Goal: Information Seeking & Learning: Find specific fact

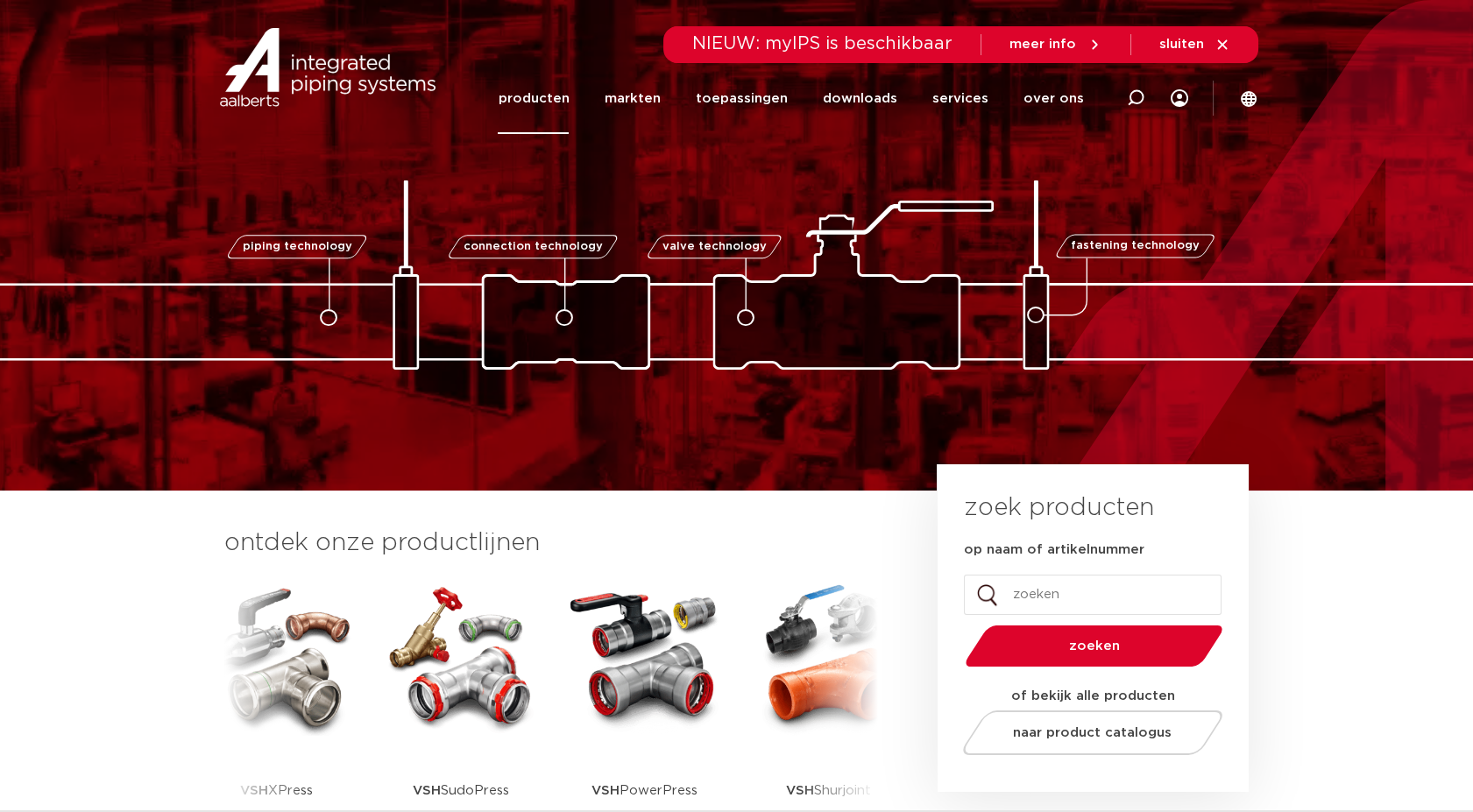
click at [569, 107] on link "producten" at bounding box center [533, 98] width 71 height 71
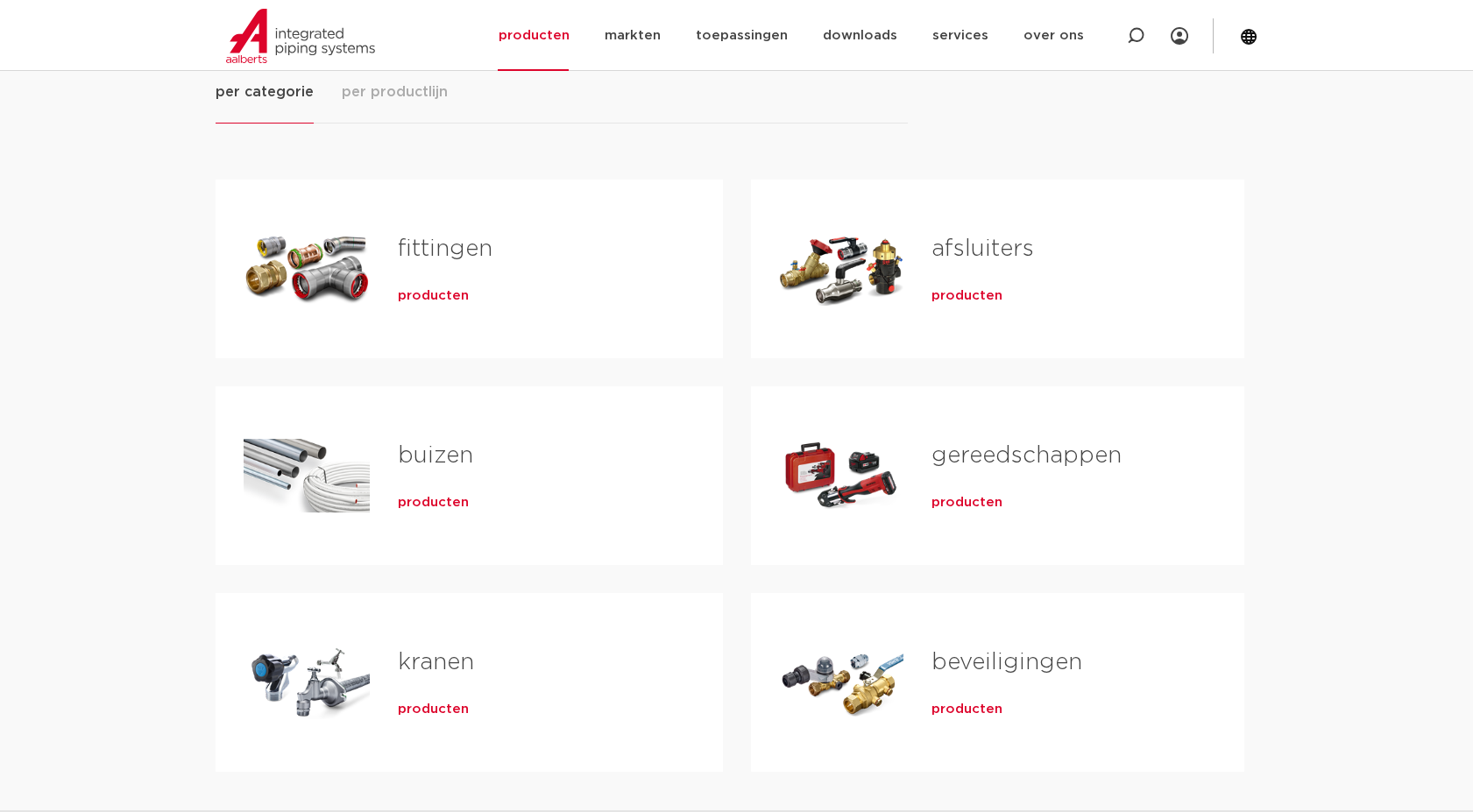
scroll to position [292, 0]
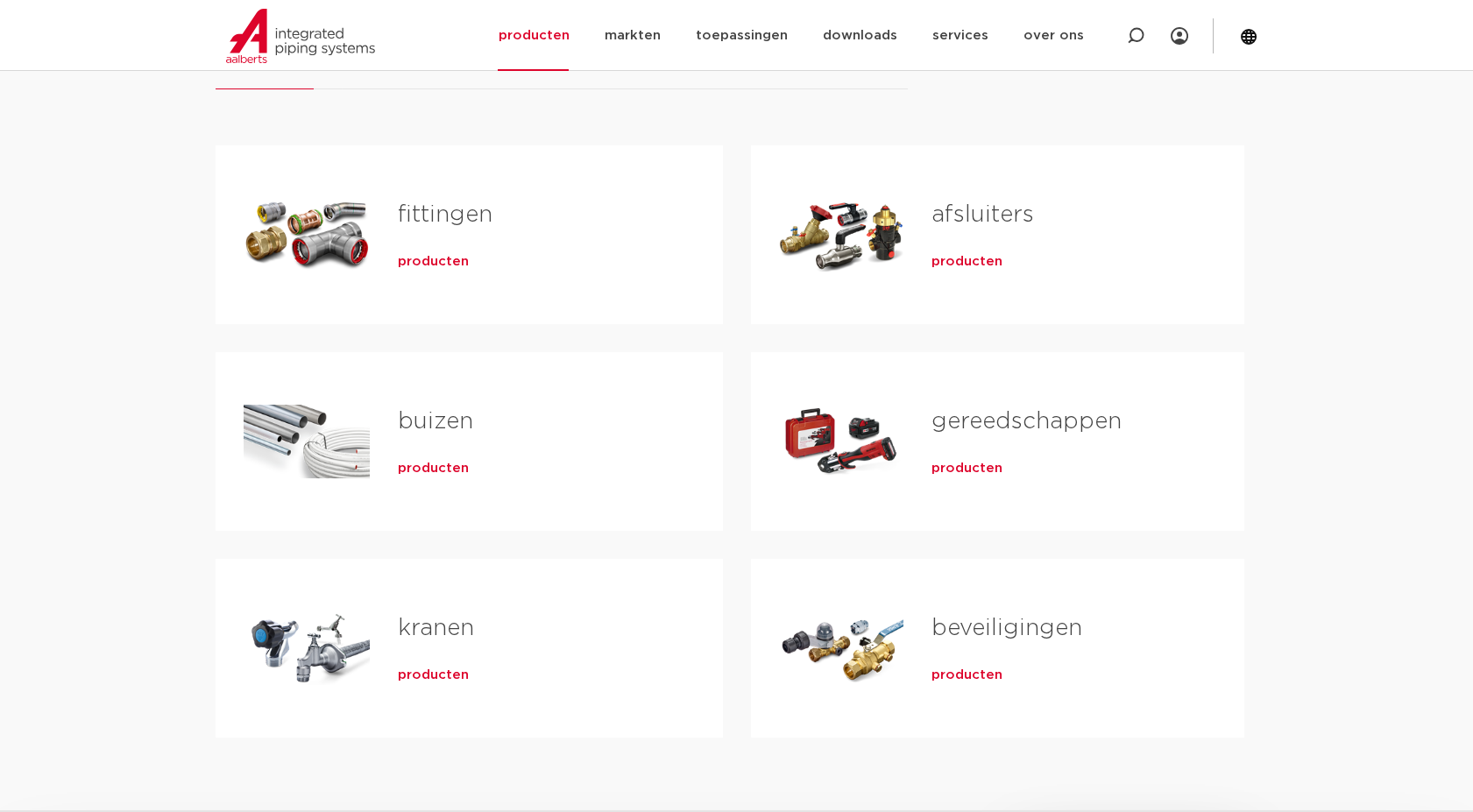
click at [437, 669] on span "producten" at bounding box center [433, 676] width 71 height 18
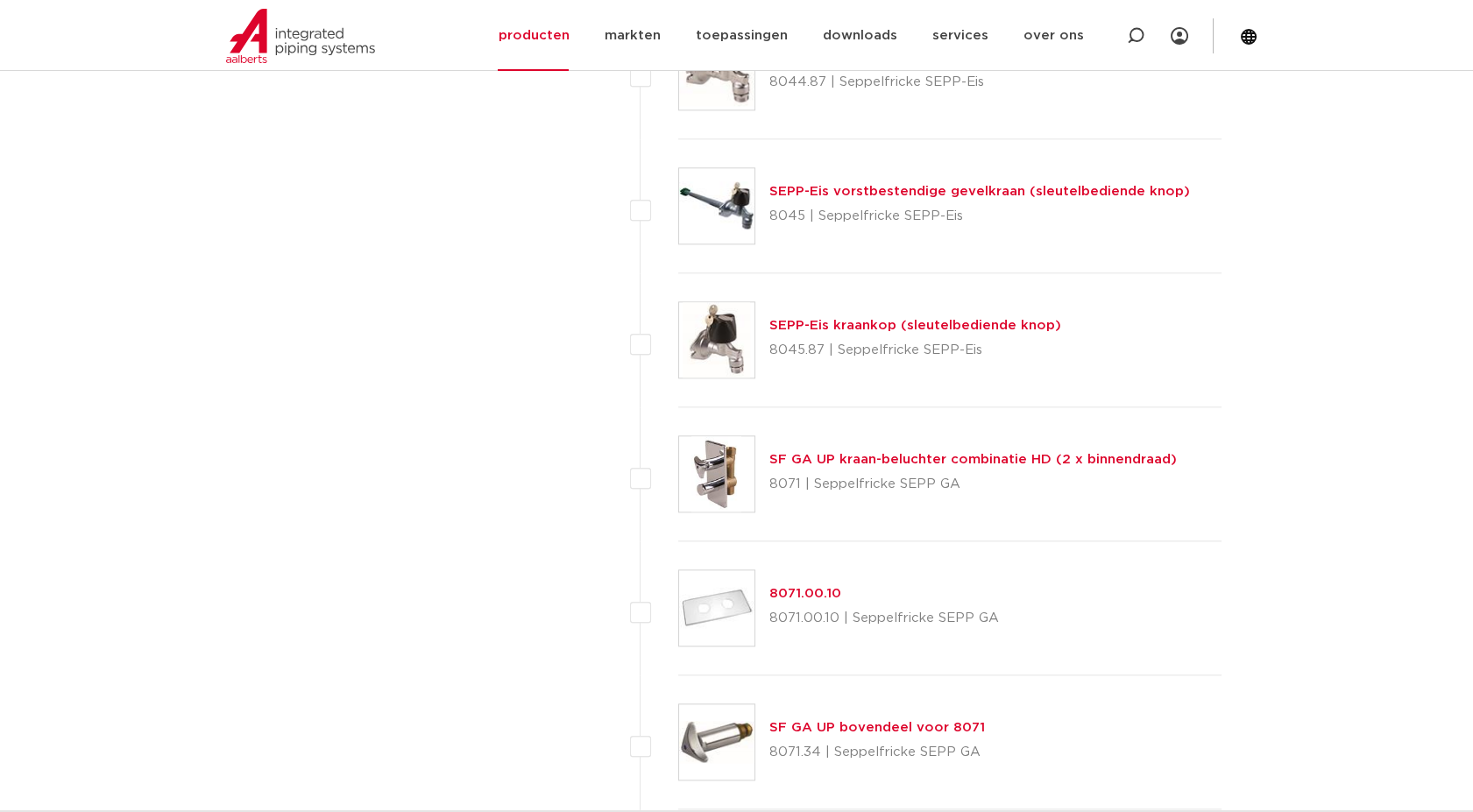
scroll to position [3838, 0]
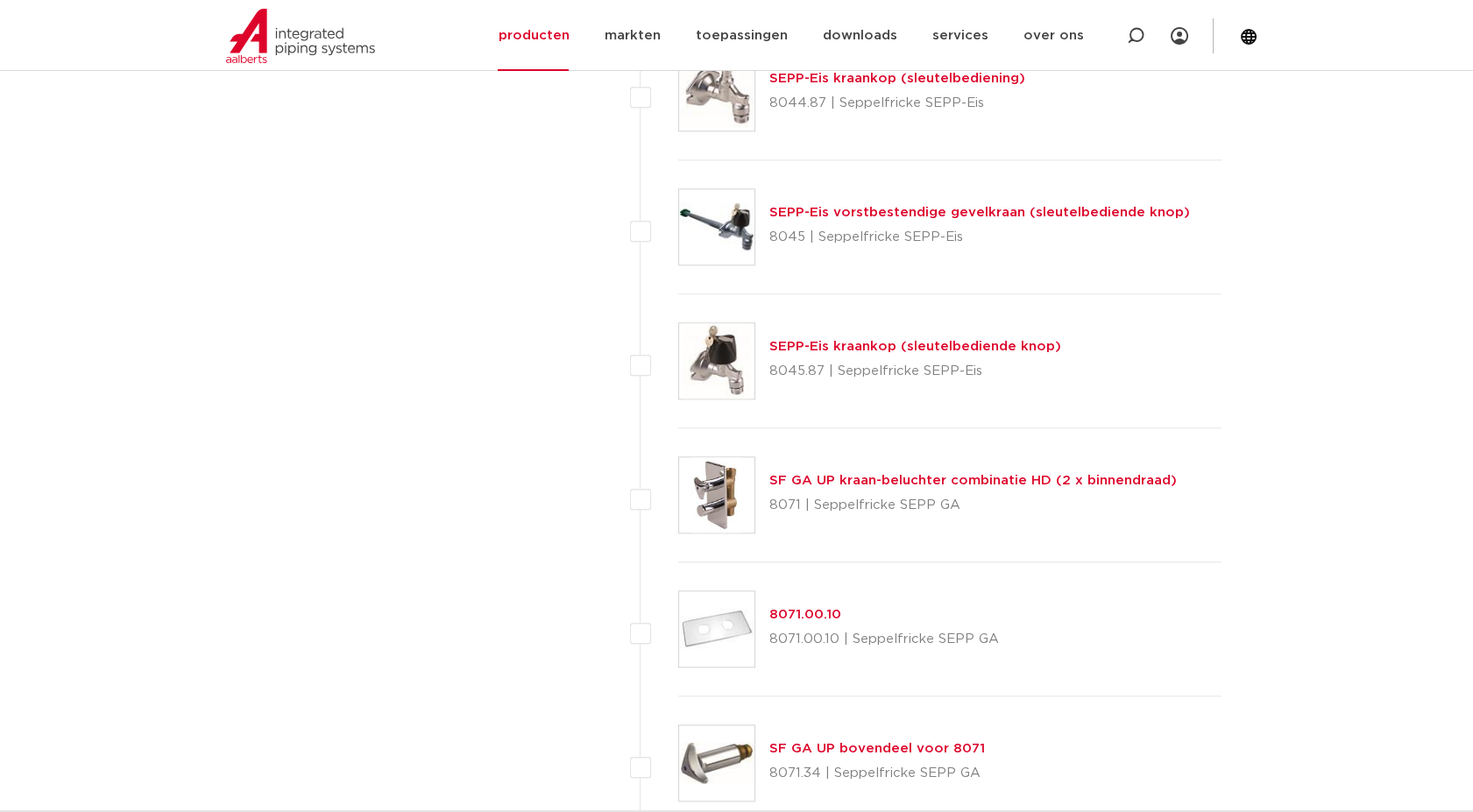
click at [883, 343] on link "SEPP-Eis kraankop (sleutelbediende knop)" at bounding box center [915, 346] width 292 height 13
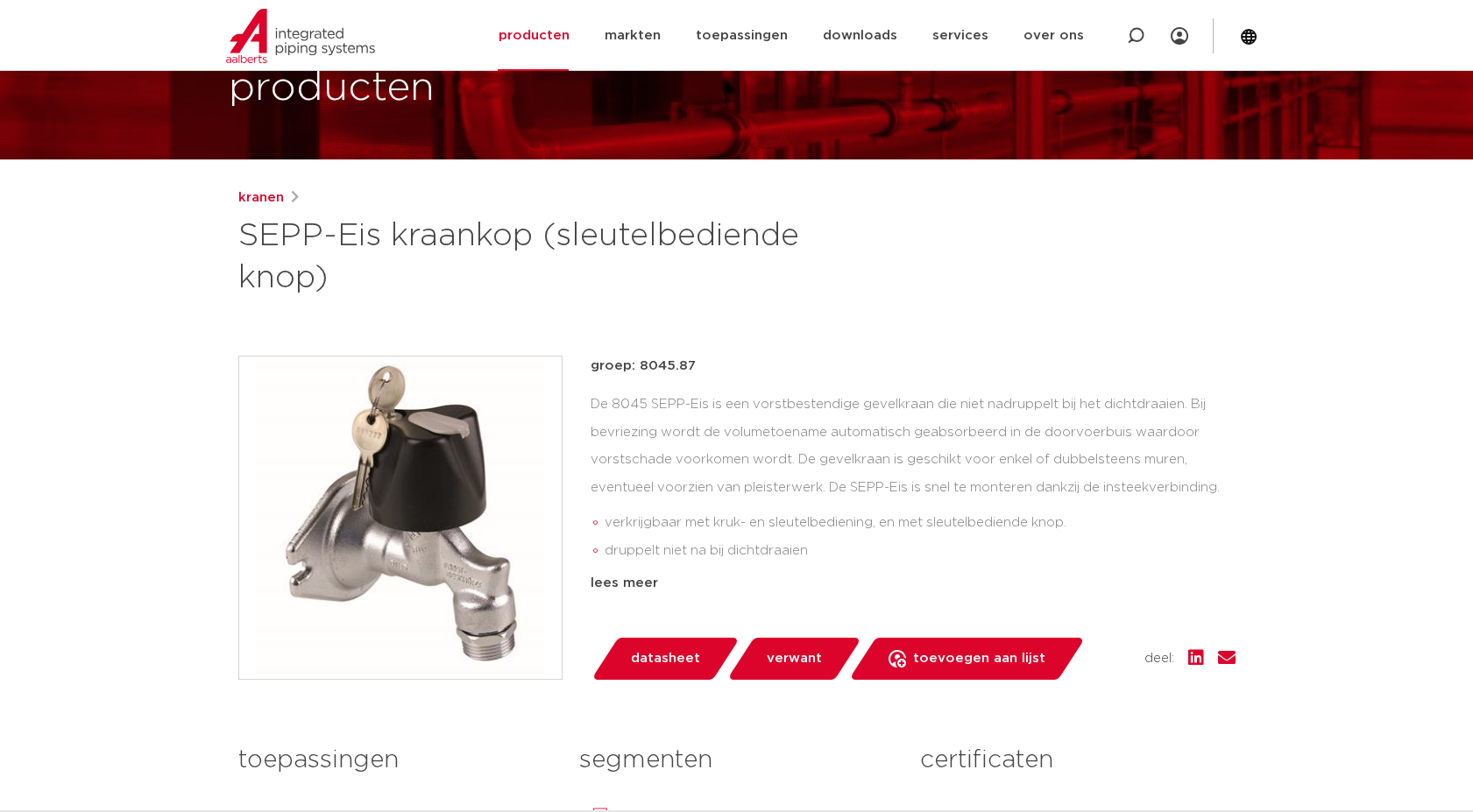
scroll to position [195, 0]
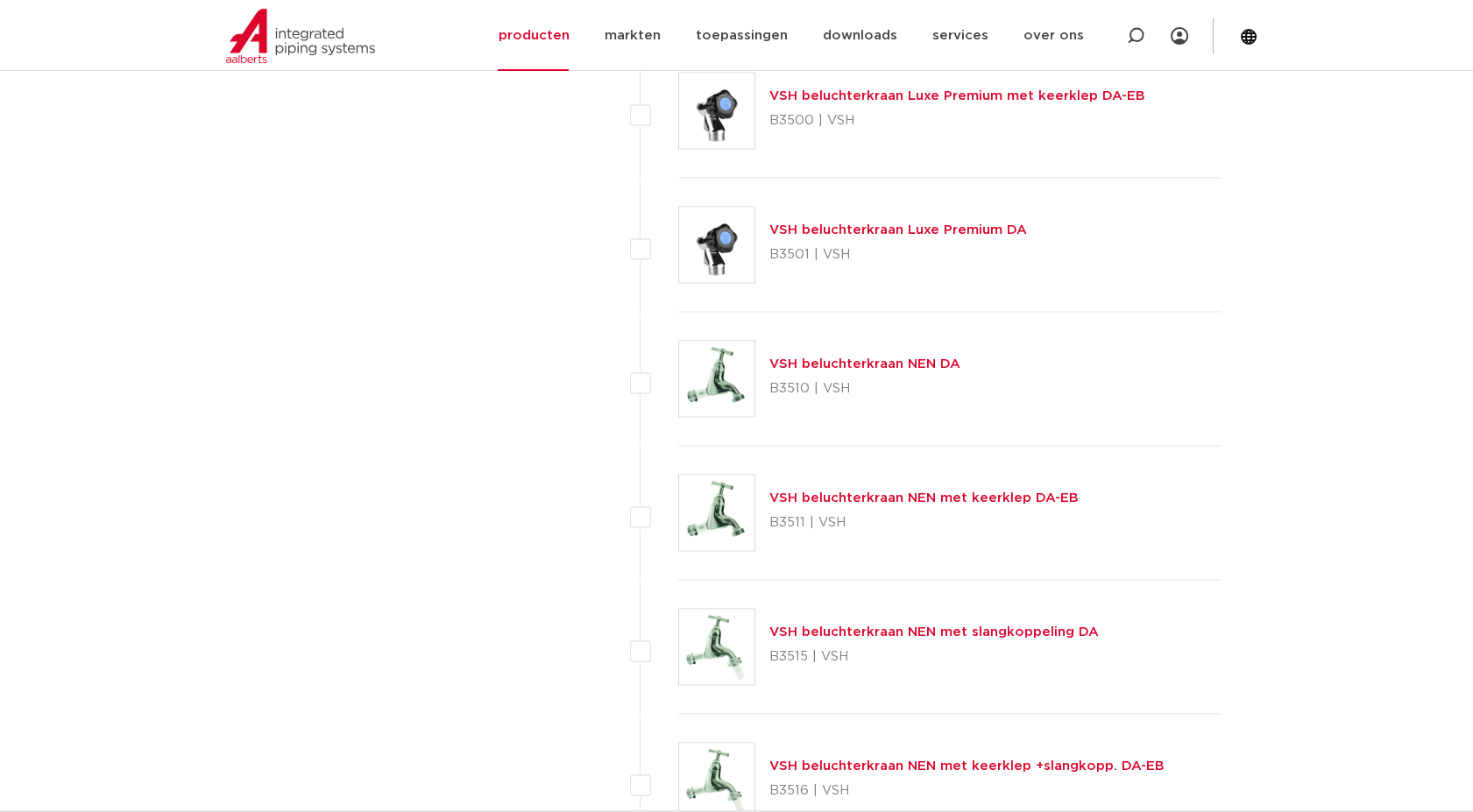
scroll to position [5396, 0]
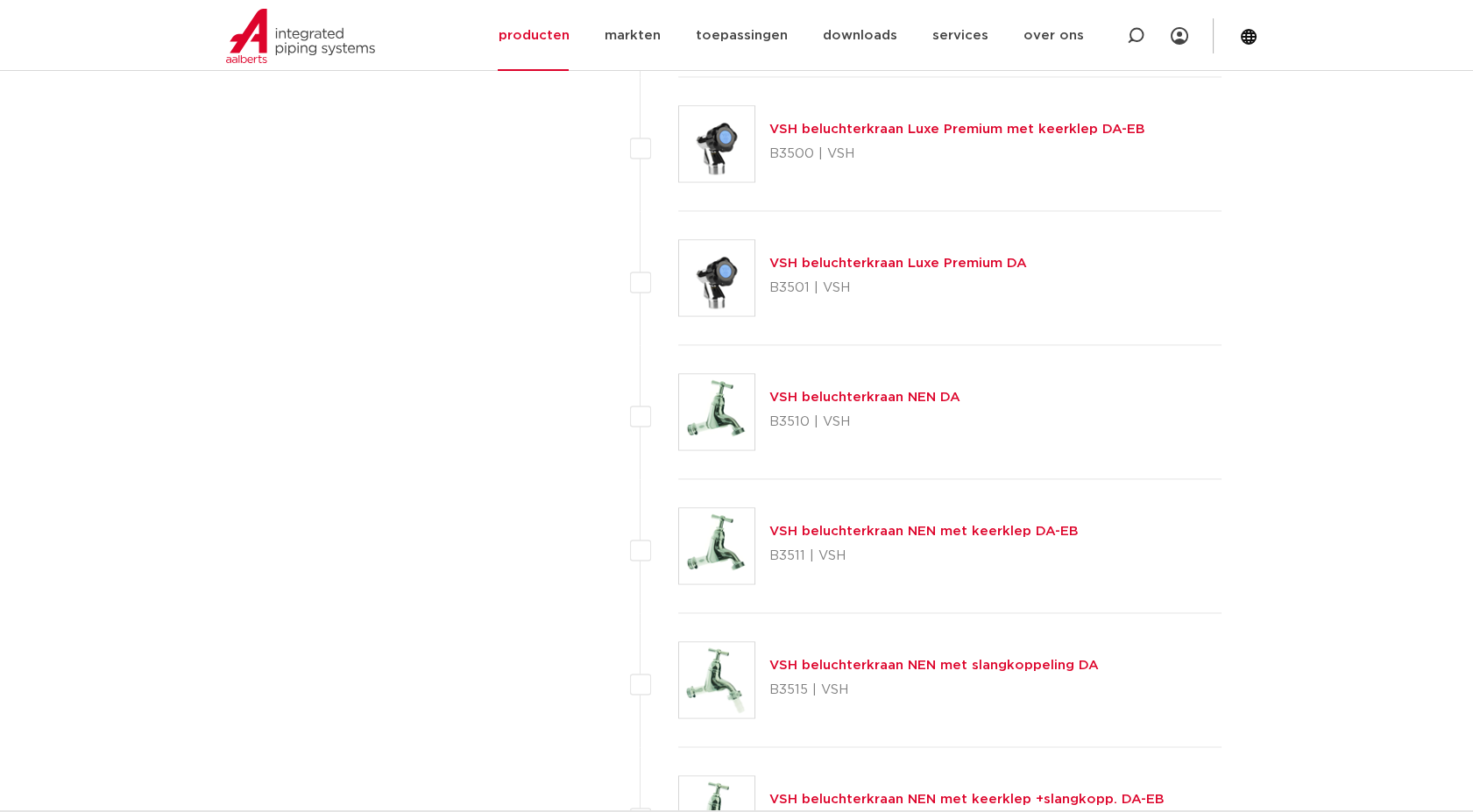
click at [887, 259] on link "VSH beluchterkraan Luxe Premium DA" at bounding box center [898, 263] width 258 height 13
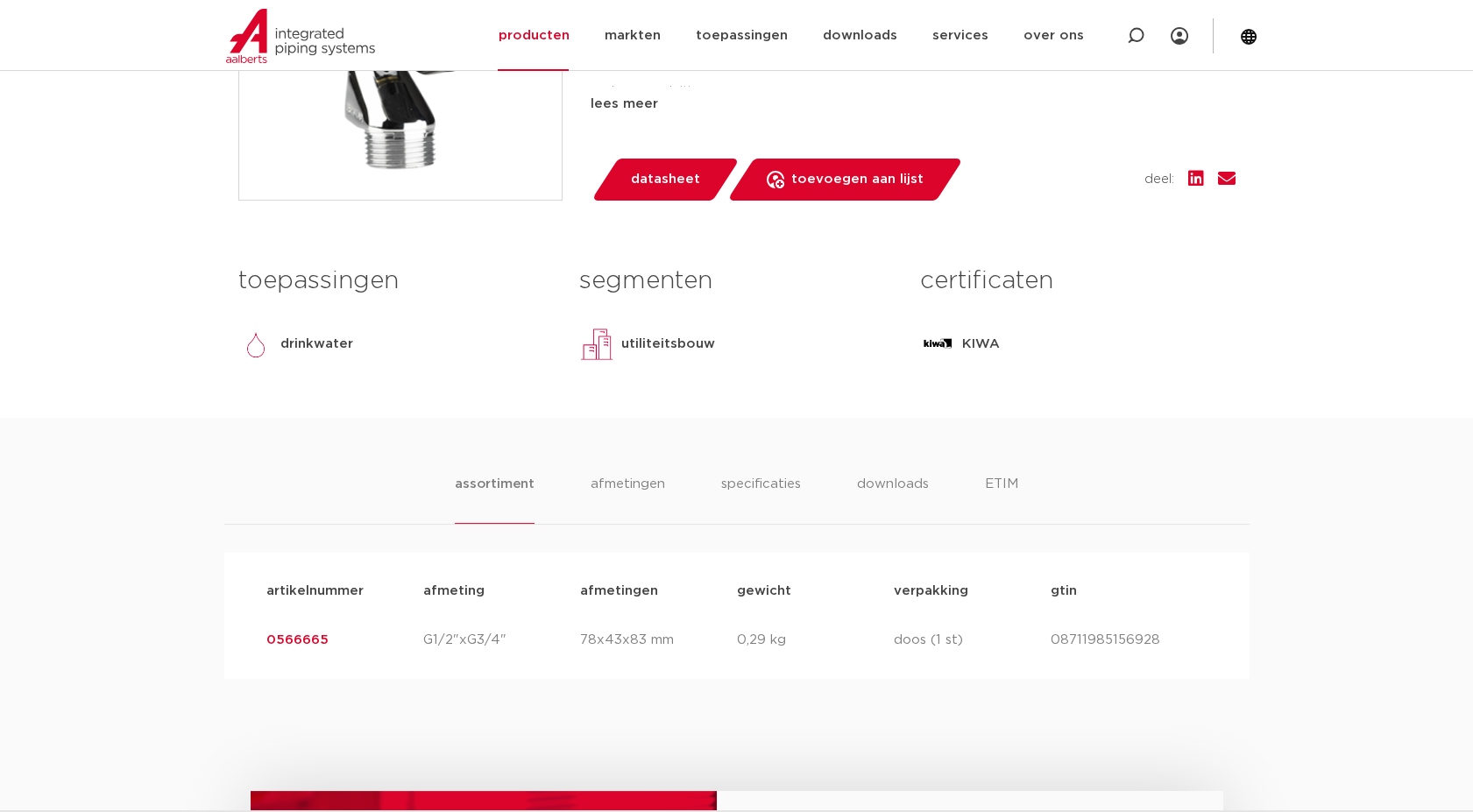
scroll to position [583, 0]
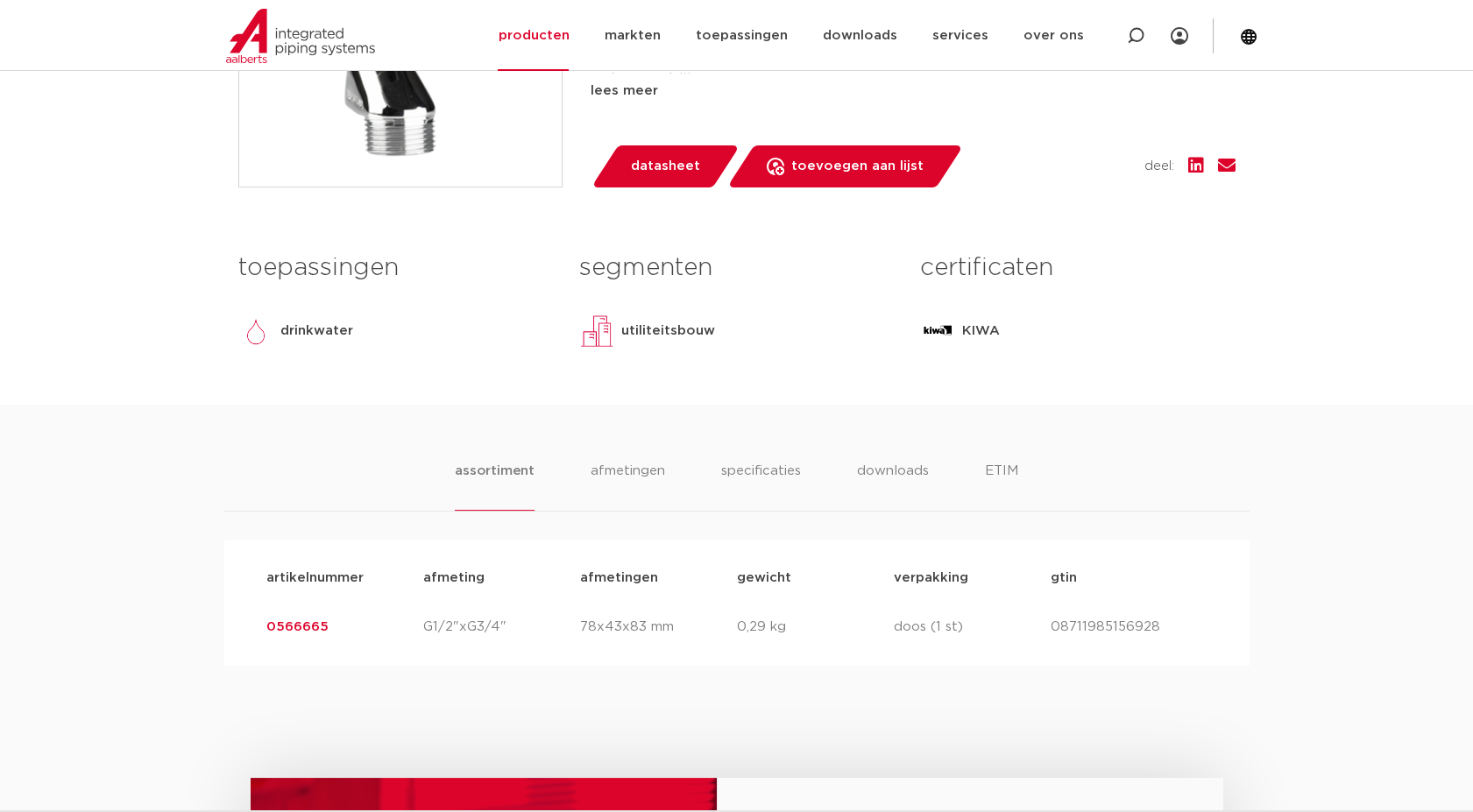
drag, startPoint x: 307, startPoint y: 634, endPoint x: 203, endPoint y: 630, distance: 104.1
click at [191, 627] on div "assortiment afmetingen specificaties downloads ETIM assortiment afmetingen spec…" at bounding box center [736, 535] width 1473 height 261
drag, startPoint x: 263, startPoint y: 629, endPoint x: 333, endPoint y: 634, distance: 70.2
click at [333, 634] on div "artikelnummer 0566665 afmeting G1/2"xG3/4" afmetingen 78x43x83 mm gewicht 0,29 …" at bounding box center [736, 627] width 969 height 49
copy link "0566665"
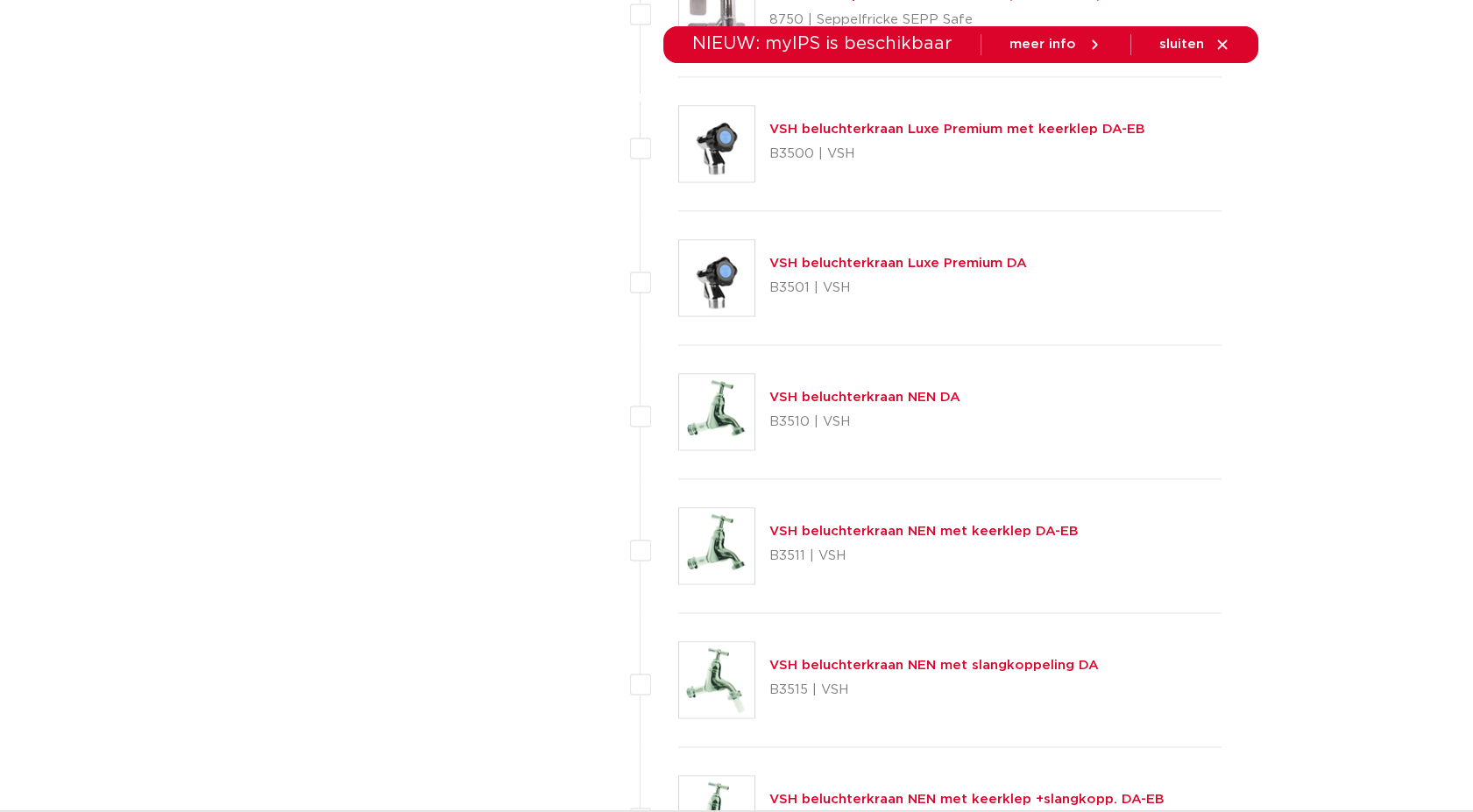
click at [823, 117] on li "downloads alle downloads certificaten cad en andere software epd documentatie t…" at bounding box center [859, 98] width 109 height 71
click at [829, 131] on li "downloads alle downloads certificaten cad en andere software epd documentatie t…" at bounding box center [859, 98] width 109 height 71
click at [836, 127] on link "downloads" at bounding box center [859, 98] width 74 height 71
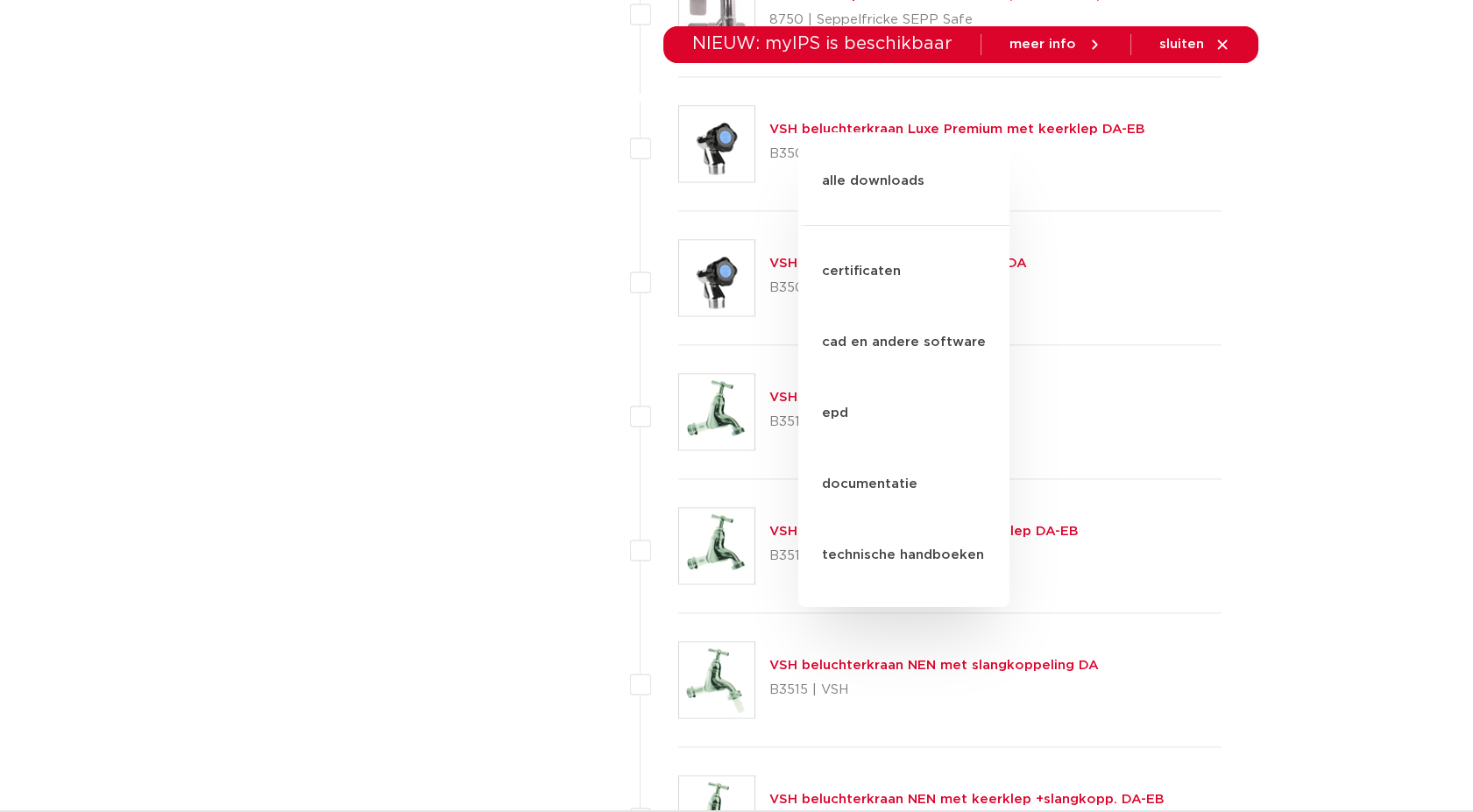
click at [713, 146] on img at bounding box center [716, 143] width 75 height 75
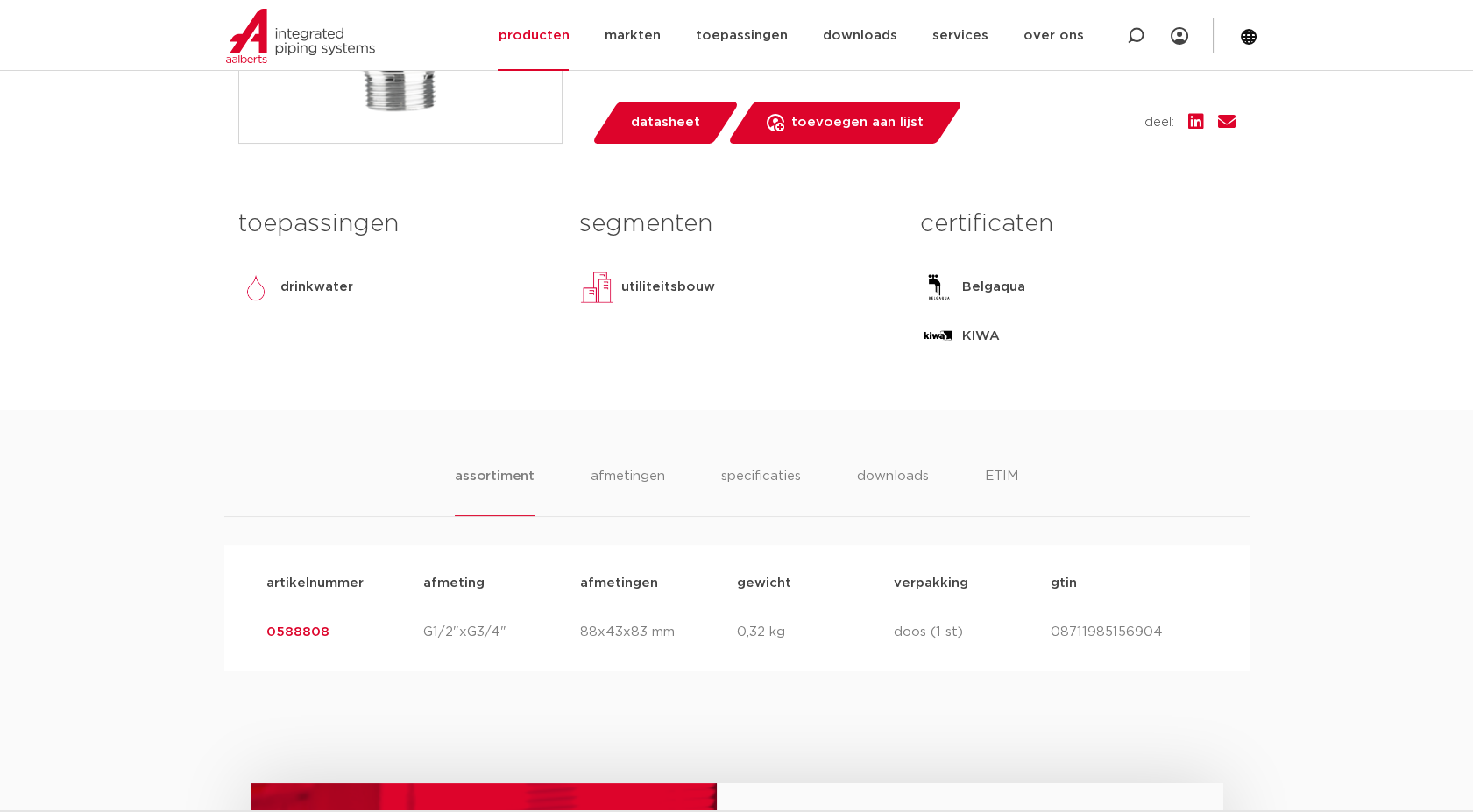
scroll to position [681, 0]
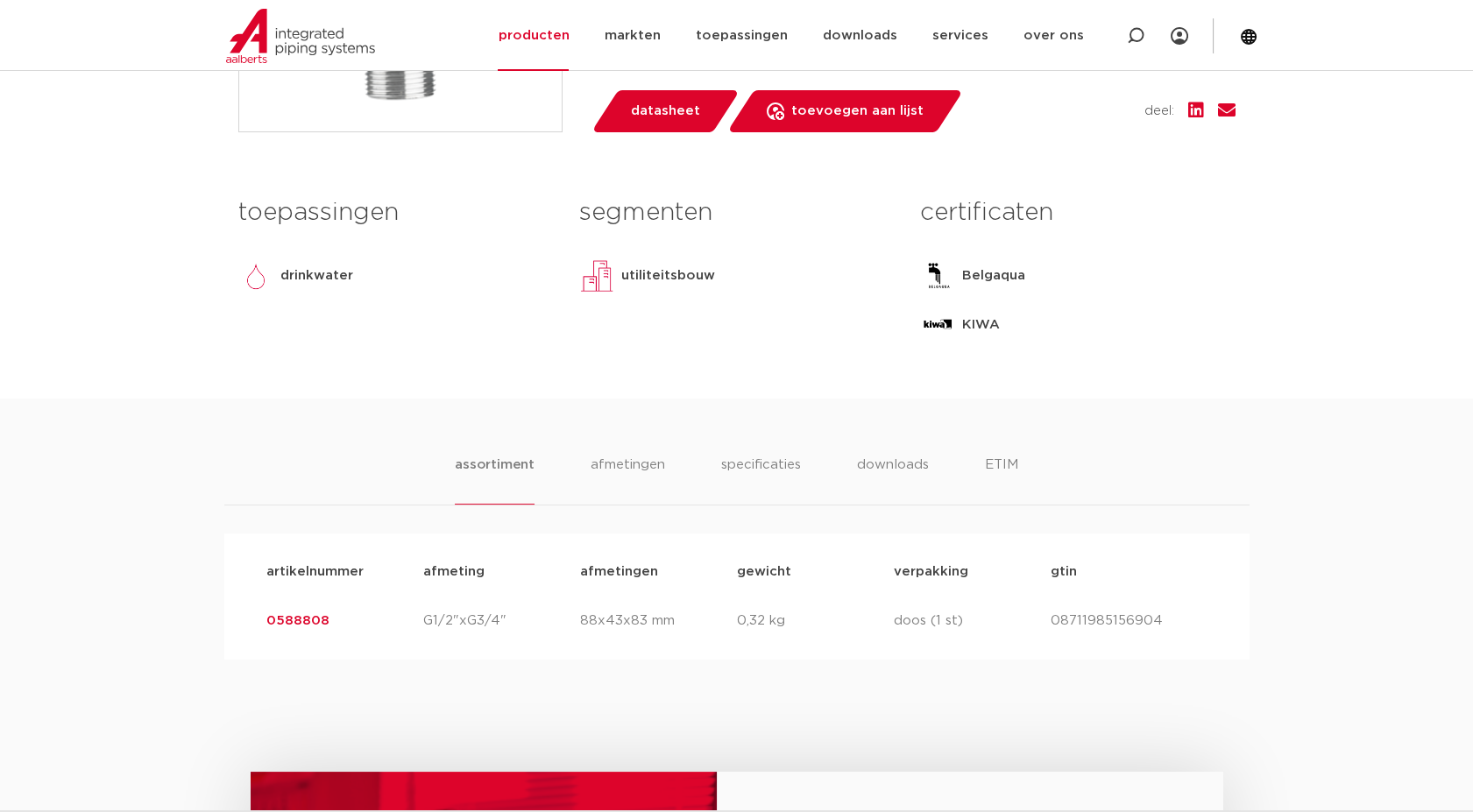
drag, startPoint x: 331, startPoint y: 627, endPoint x: 241, endPoint y: 618, distance: 90.4
click at [241, 618] on div "artikelnummer afmeting [GEOGRAPHIC_DATA] gewicht verpakking gtin artikelnummer …" at bounding box center [736, 597] width 1025 height 127
copy link "0588808"
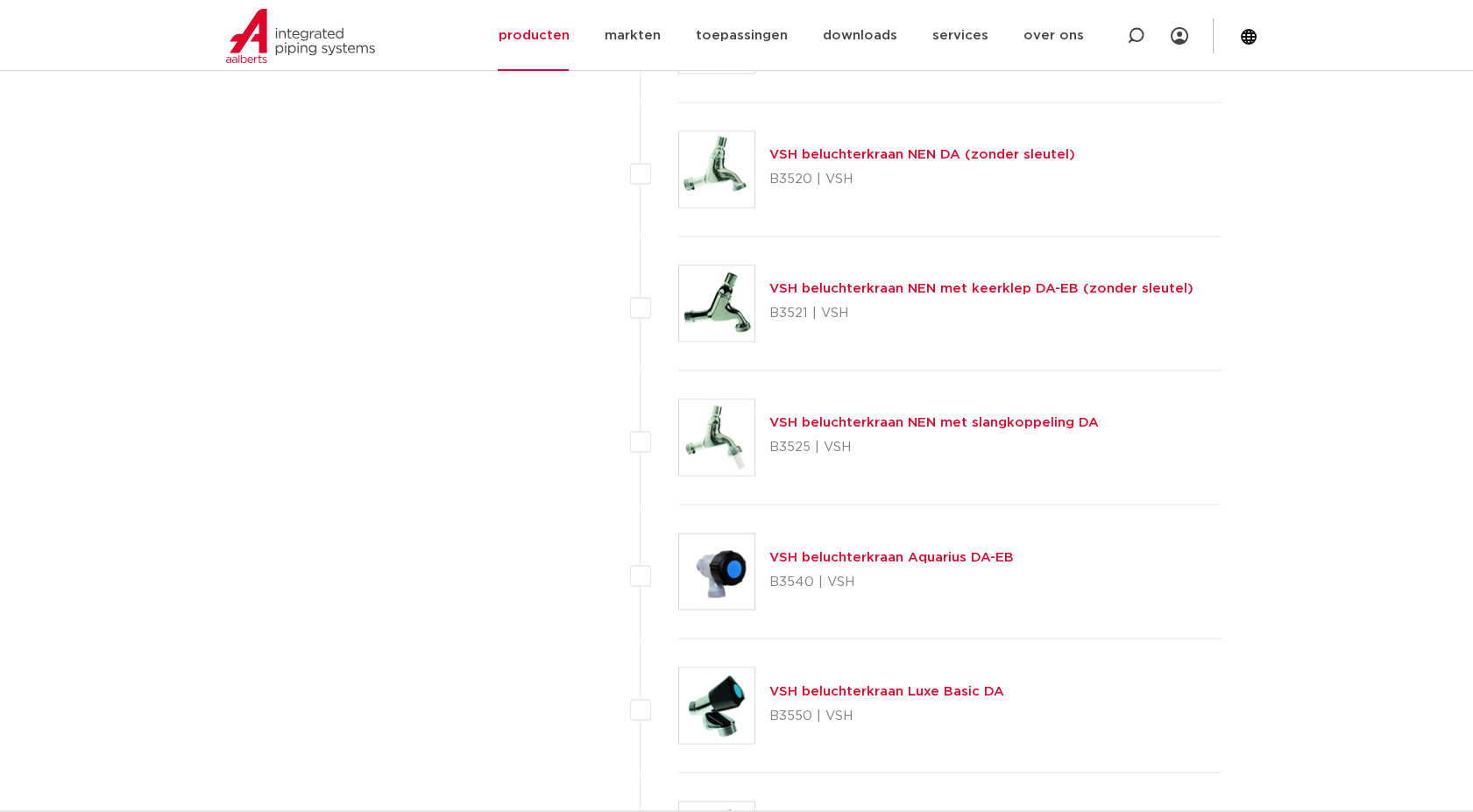
scroll to position [6272, 0]
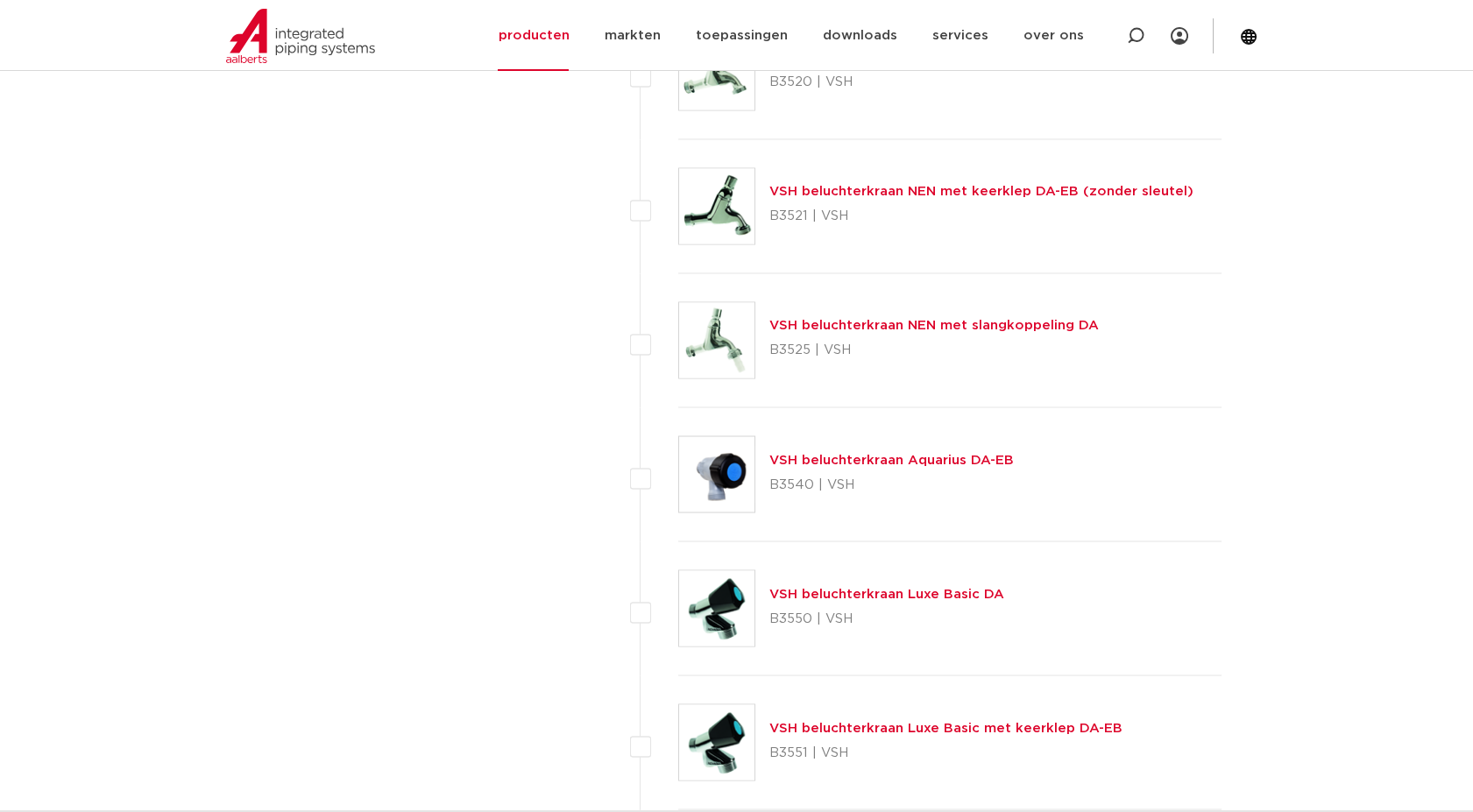
click at [852, 590] on link "VSH beluchterkraan Luxe Basic DA" at bounding box center [886, 593] width 235 height 13
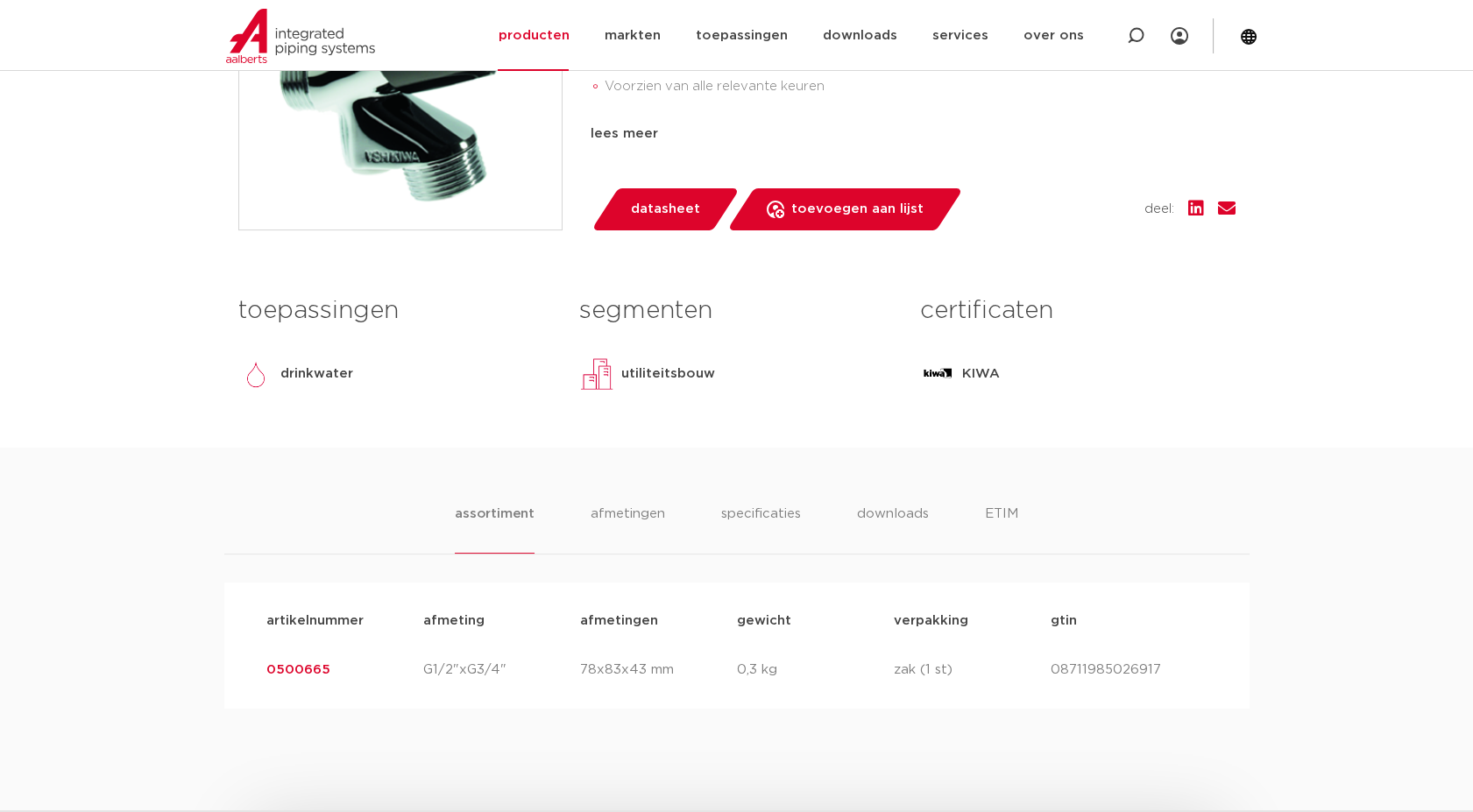
scroll to position [583, 0]
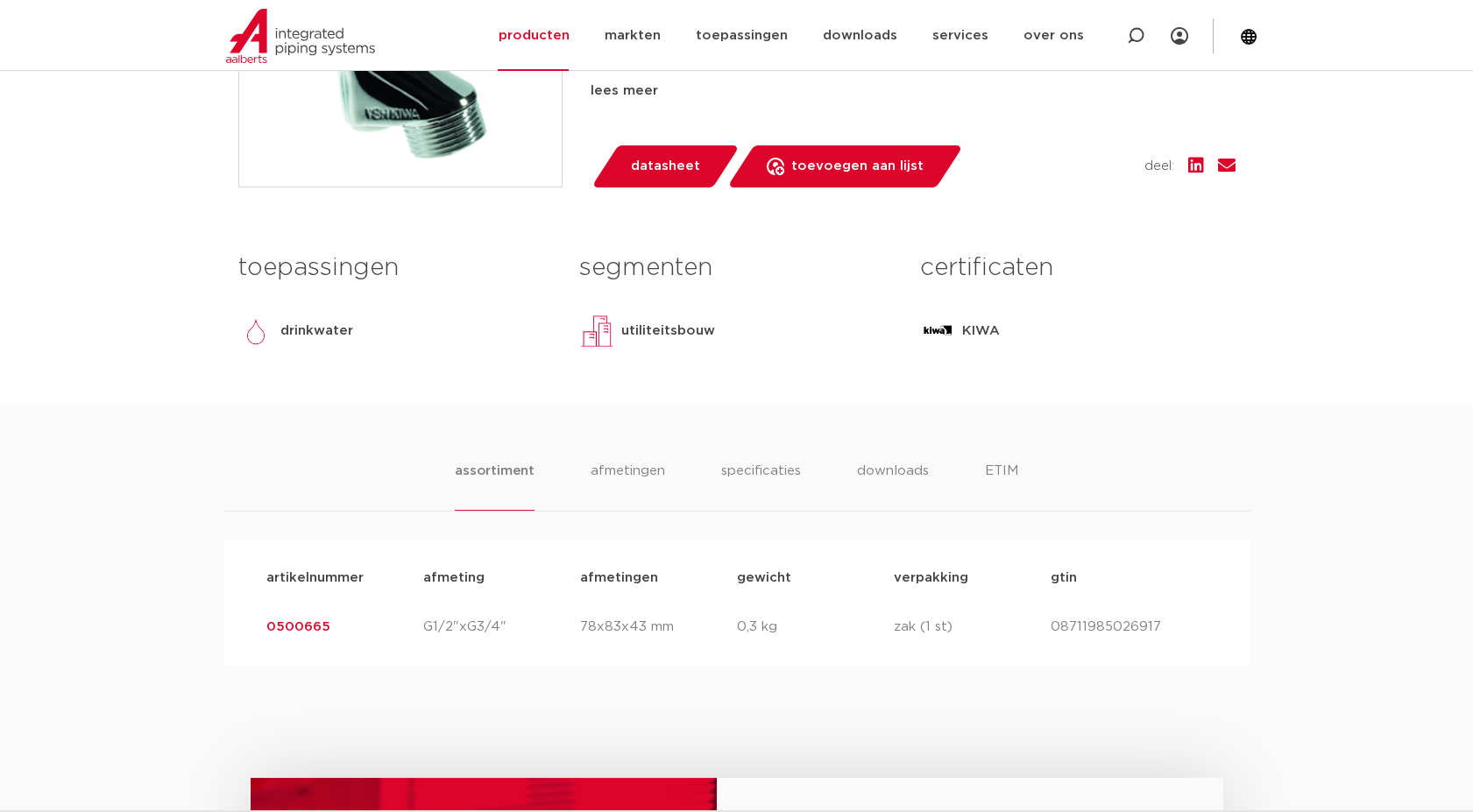
drag, startPoint x: 343, startPoint y: 634, endPoint x: 197, endPoint y: 642, distance: 146.2
click at [197, 642] on div "assortiment afmetingen specificaties downloads ETIM assortiment afmetingen spec…" at bounding box center [736, 535] width 1473 height 261
copy link "0500665"
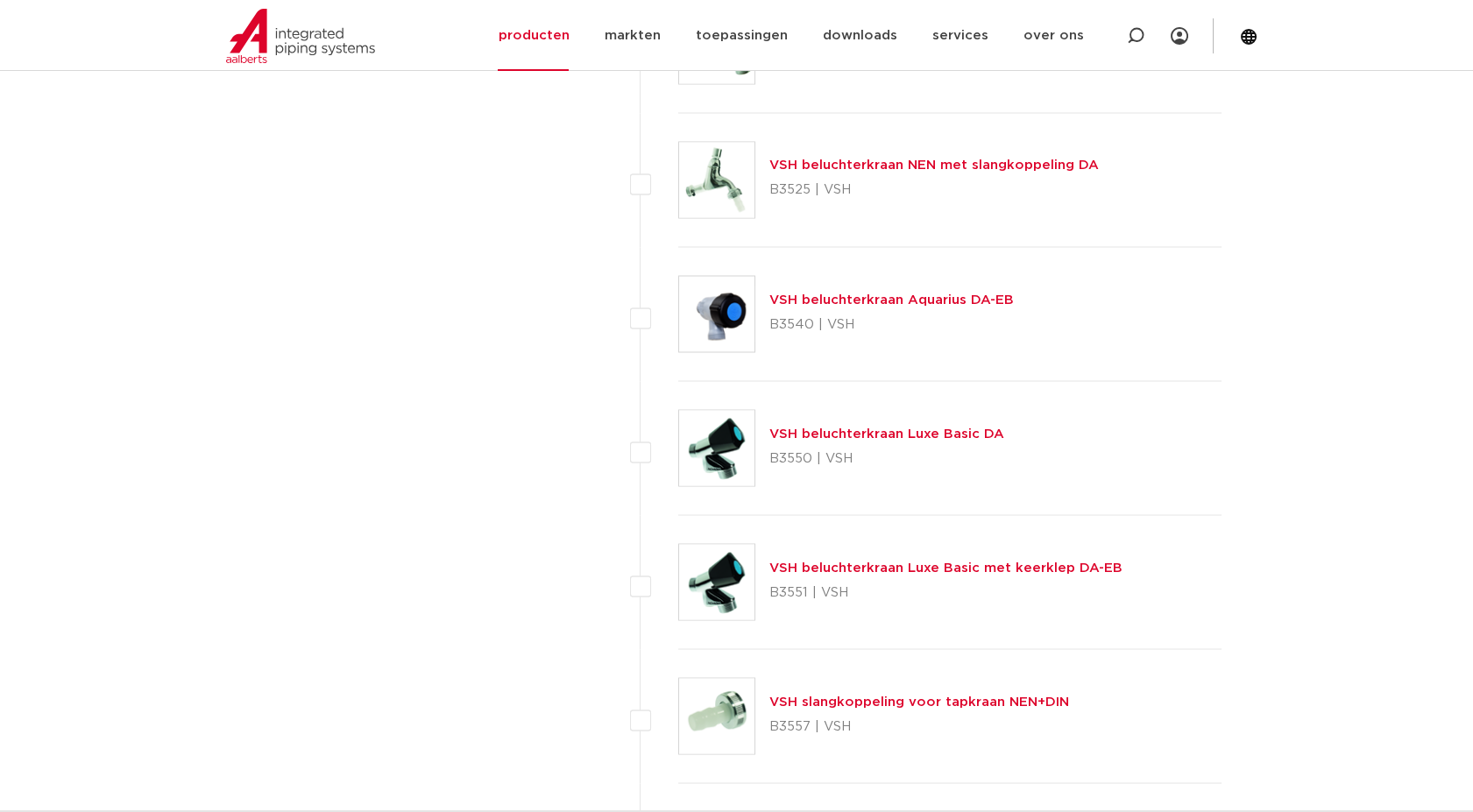
scroll to position [6466, 0]
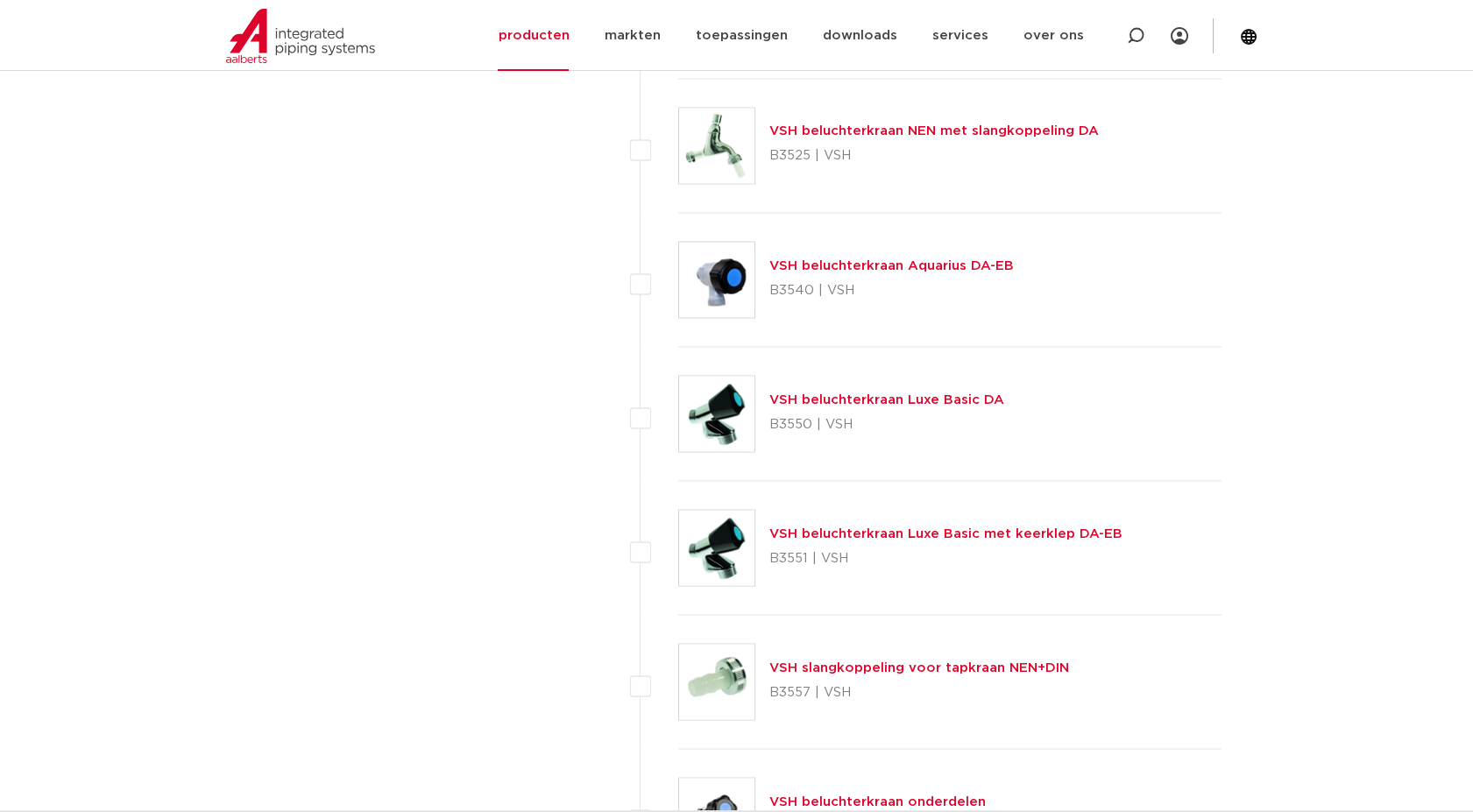
click at [830, 527] on link "VSH beluchterkraan Luxe Basic met keerklep DA-EB" at bounding box center [945, 533] width 353 height 13
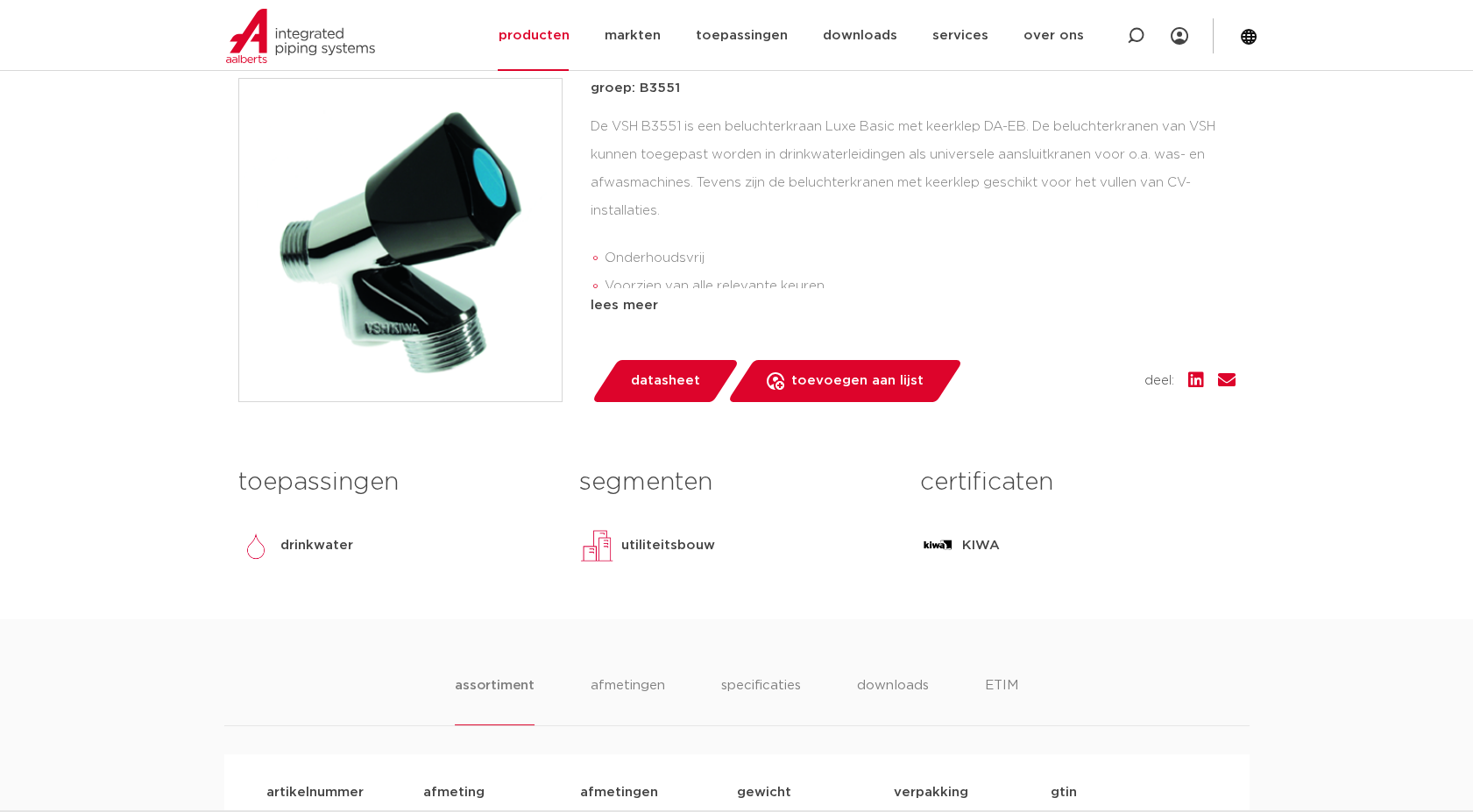
scroll to position [583, 0]
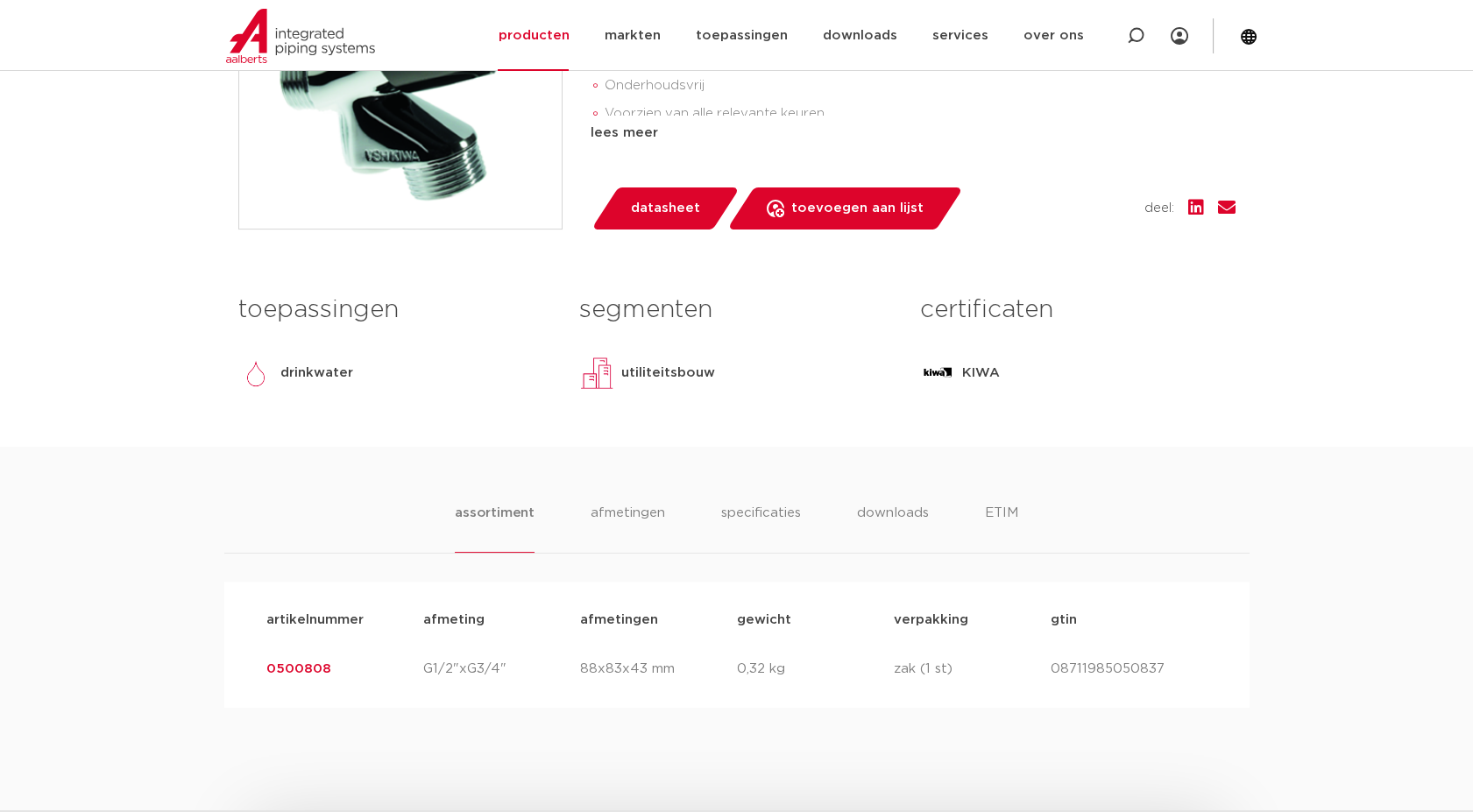
drag, startPoint x: 326, startPoint y: 671, endPoint x: 240, endPoint y: 662, distance: 86.5
click at [240, 662] on div "artikelnummer afmeting afmetingen gewicht verpakking gtin artikelnummer 0500808…" at bounding box center [736, 645] width 1025 height 127
copy link "0500808"
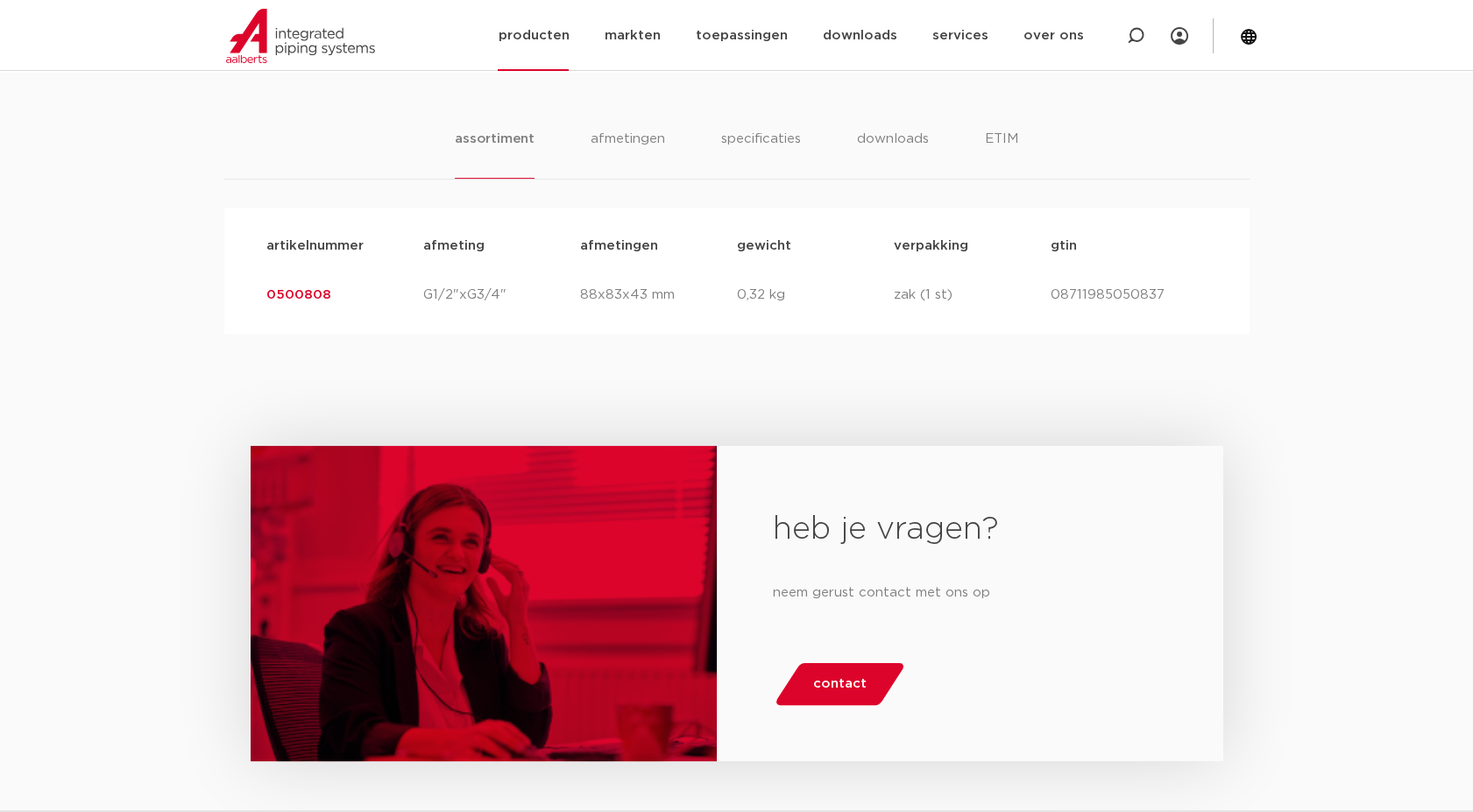
scroll to position [974, 0]
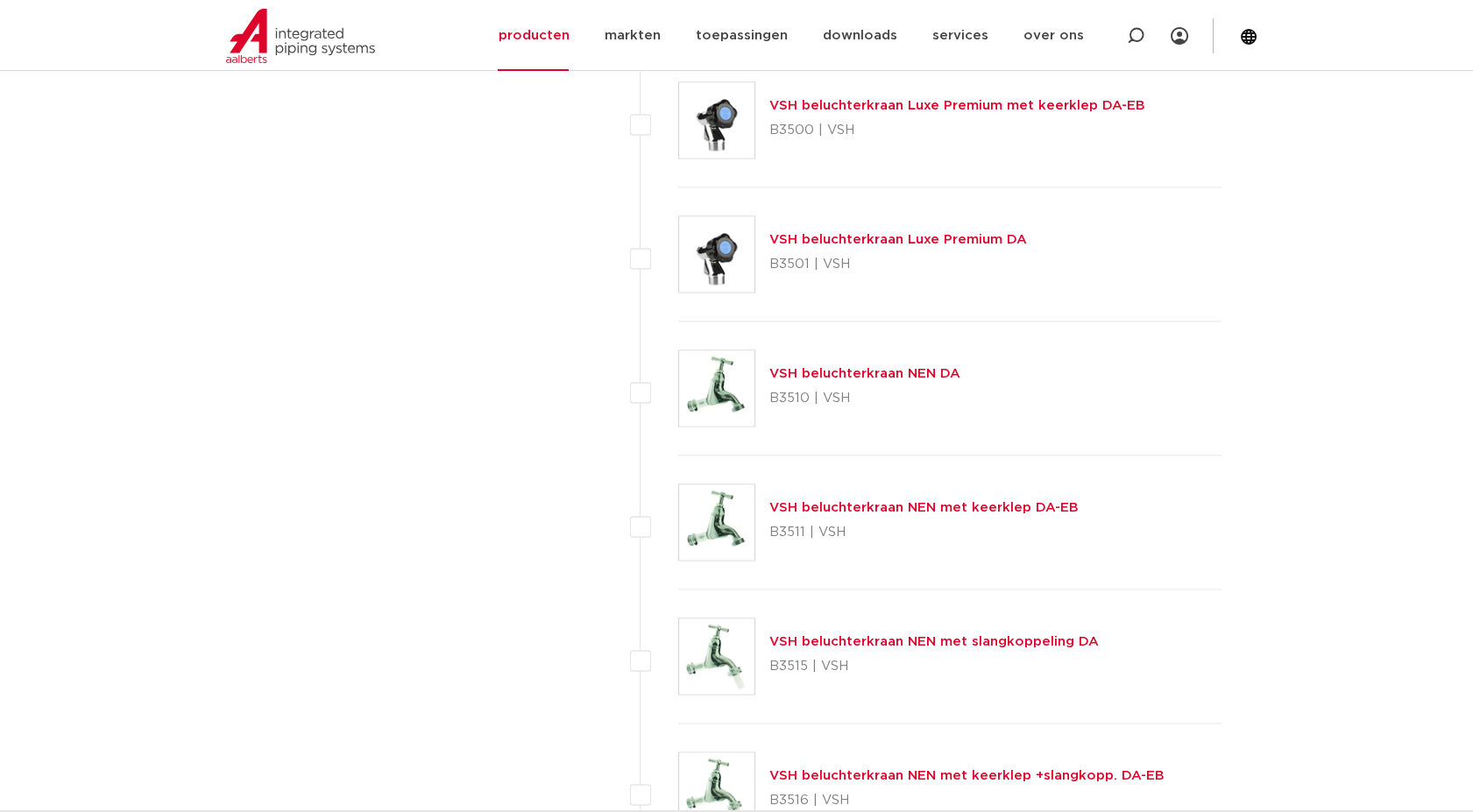
scroll to position [5200, 0]
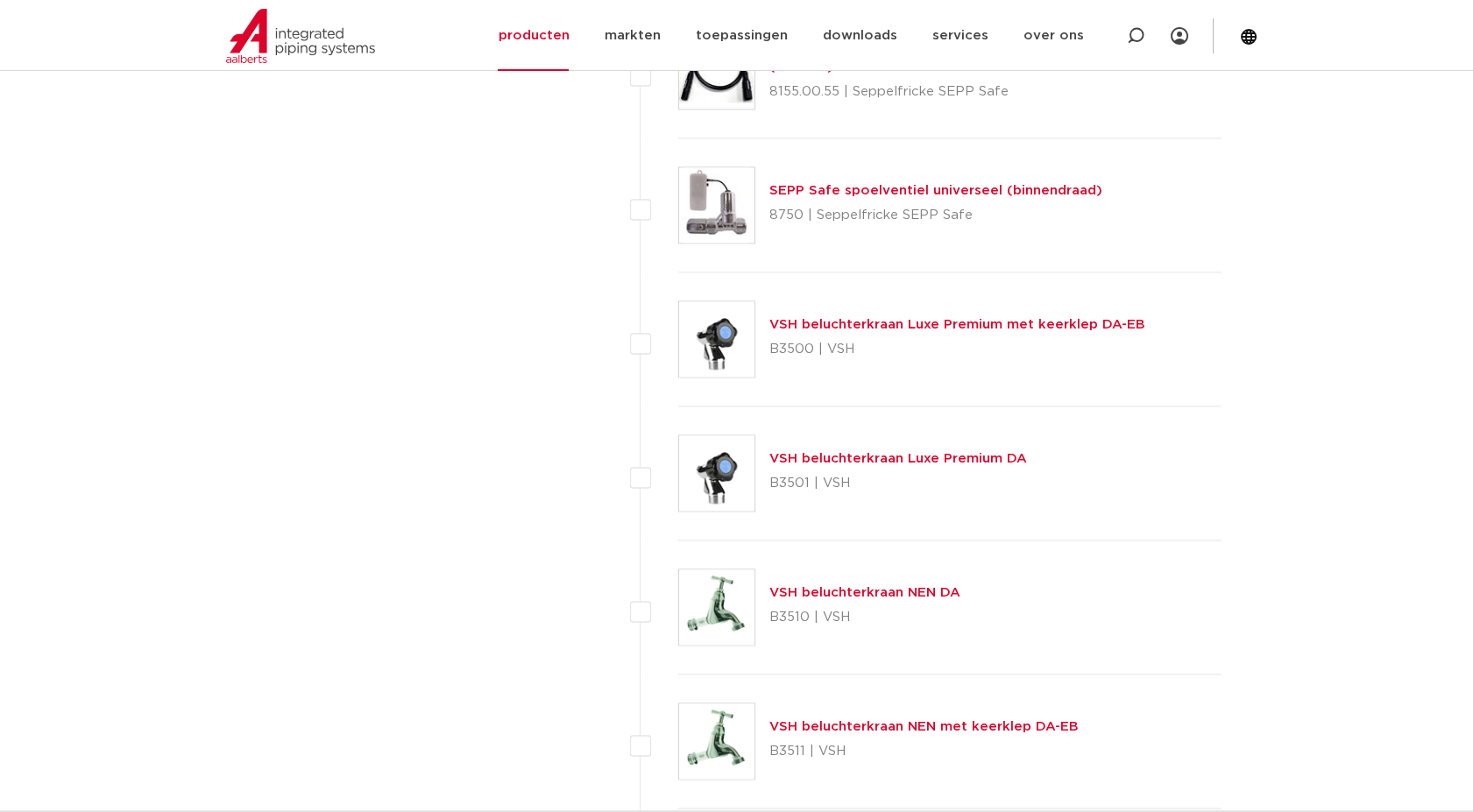
click at [887, 323] on link "VSH beluchterkraan Luxe Premium met keerklep DA-EB" at bounding box center [957, 324] width 376 height 13
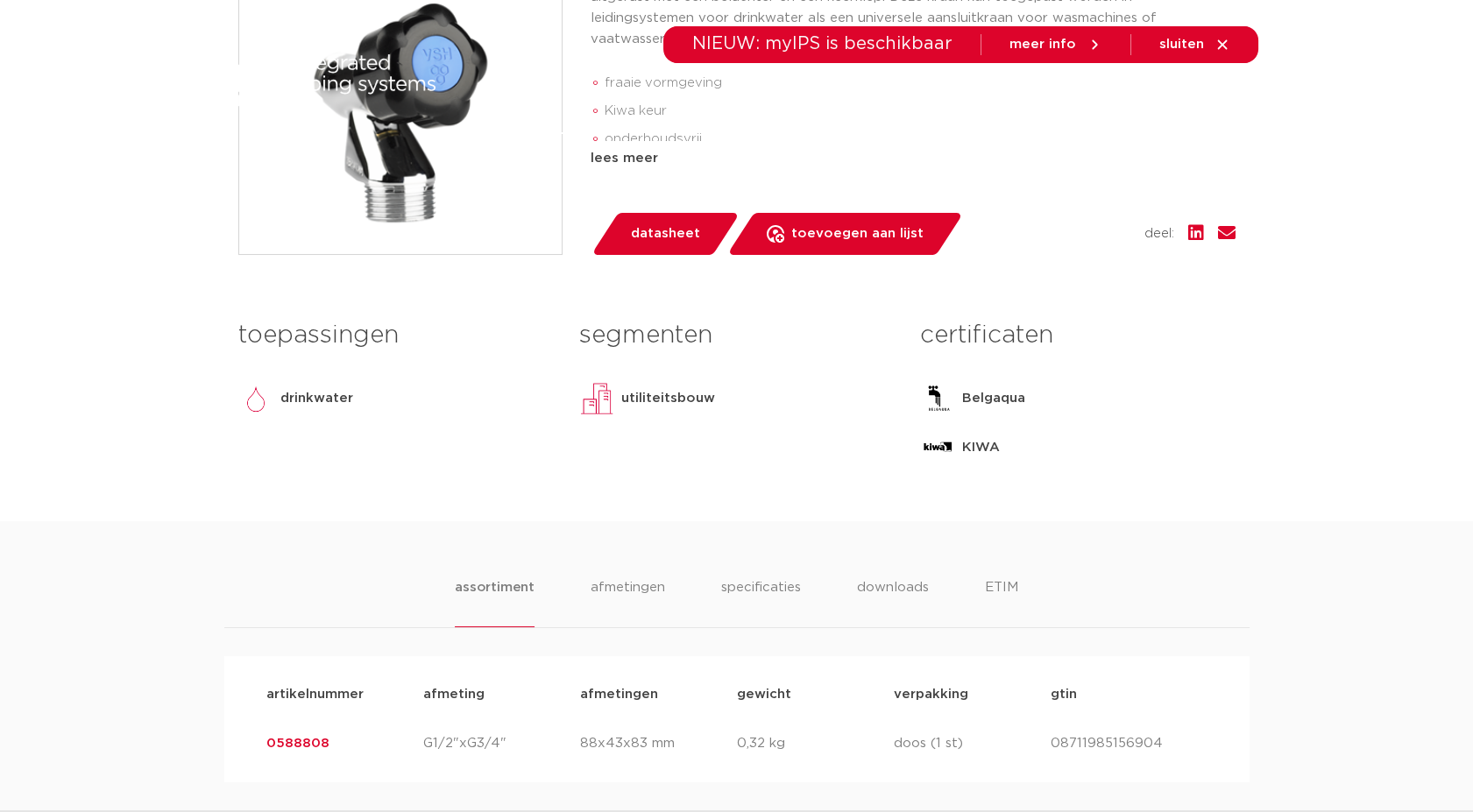
scroll to position [583, 0]
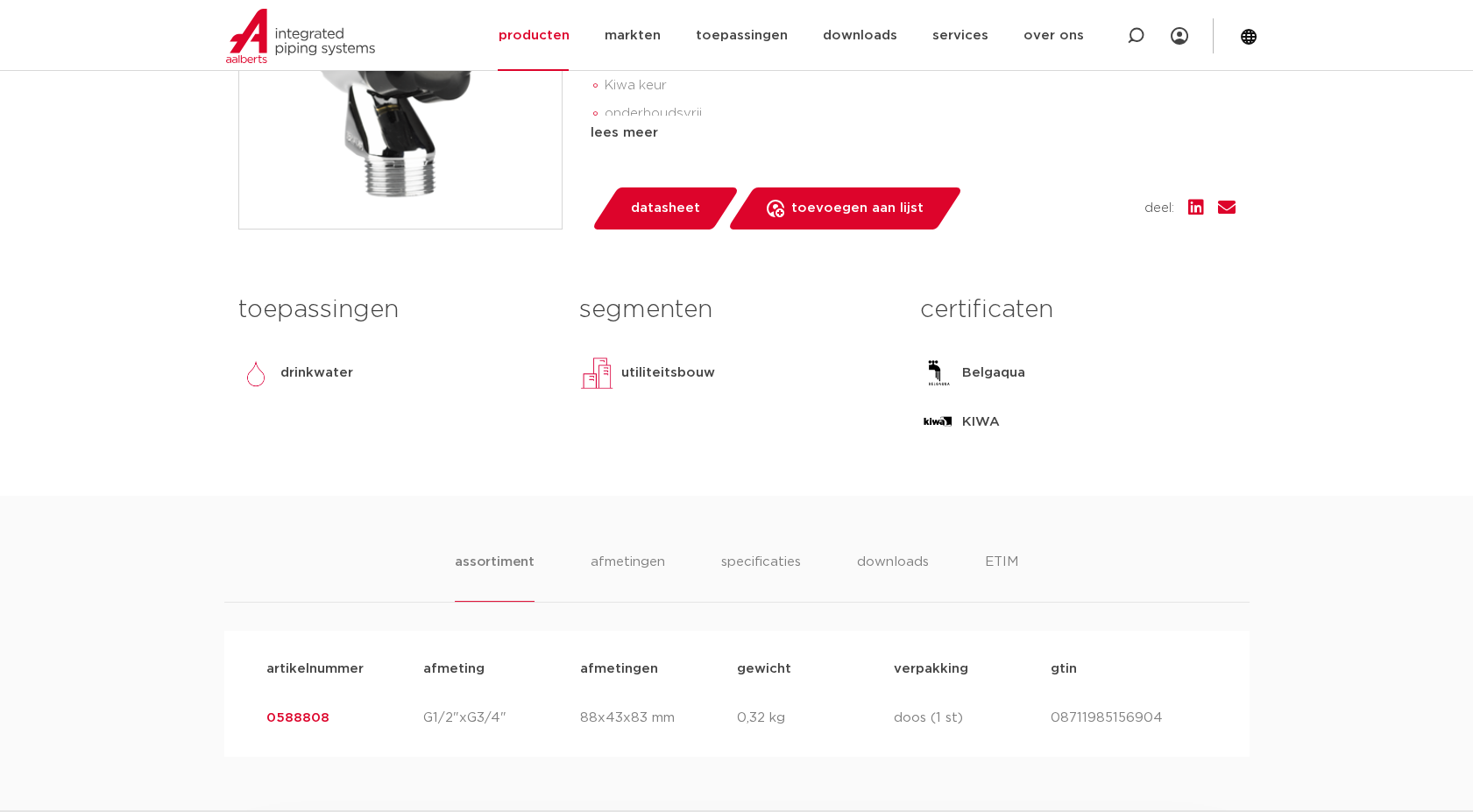
drag, startPoint x: 333, startPoint y: 721, endPoint x: 255, endPoint y: 705, distance: 79.6
click at [255, 705] on div "artikelnummer 0588808 afmeting G1/2"xG3/4" [GEOGRAPHIC_DATA] 88x43x83 mm gewich…" at bounding box center [736, 719] width 969 height 49
copy link "0588808"
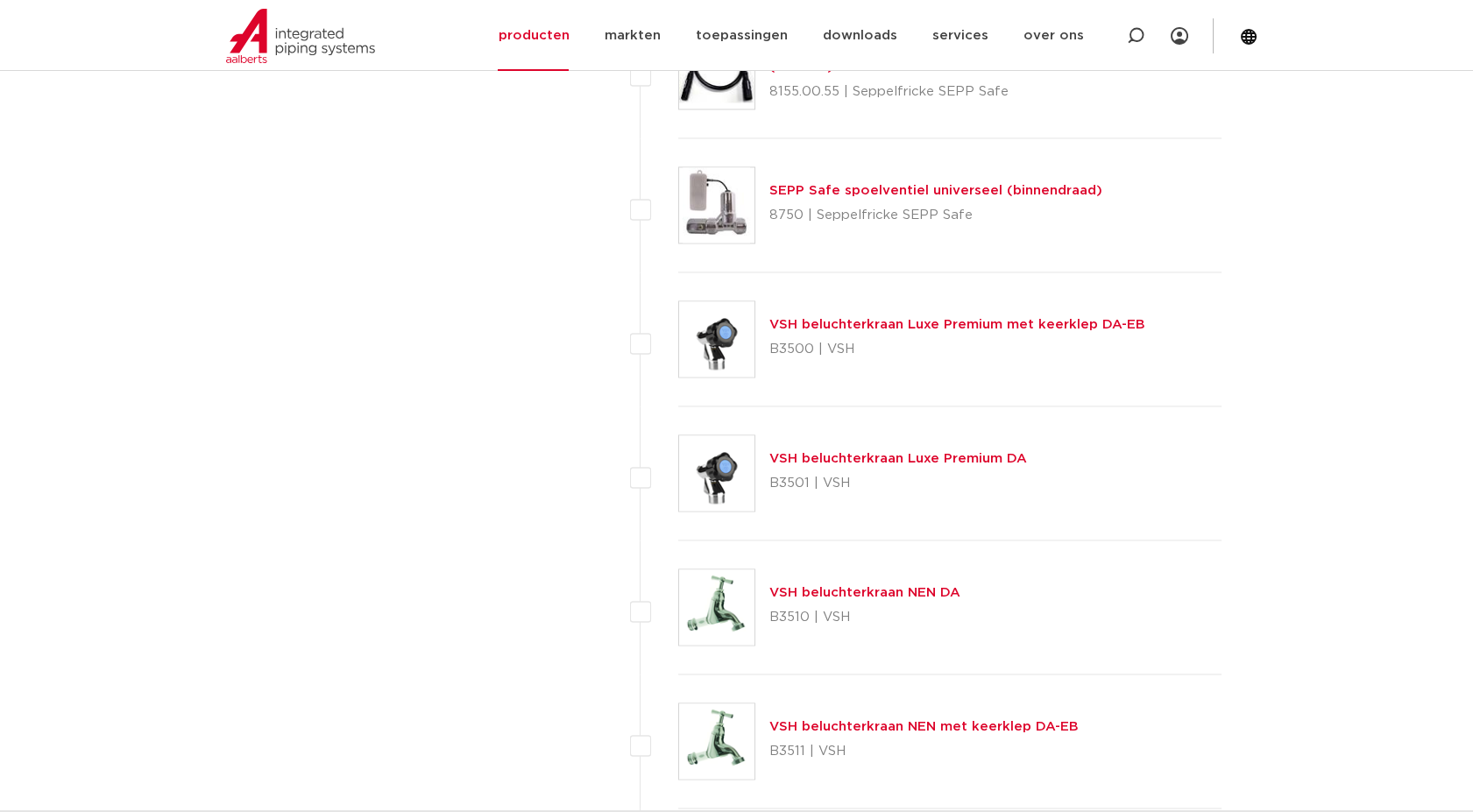
click at [843, 459] on link "VSH beluchterkraan Luxe Premium DA" at bounding box center [898, 458] width 258 height 13
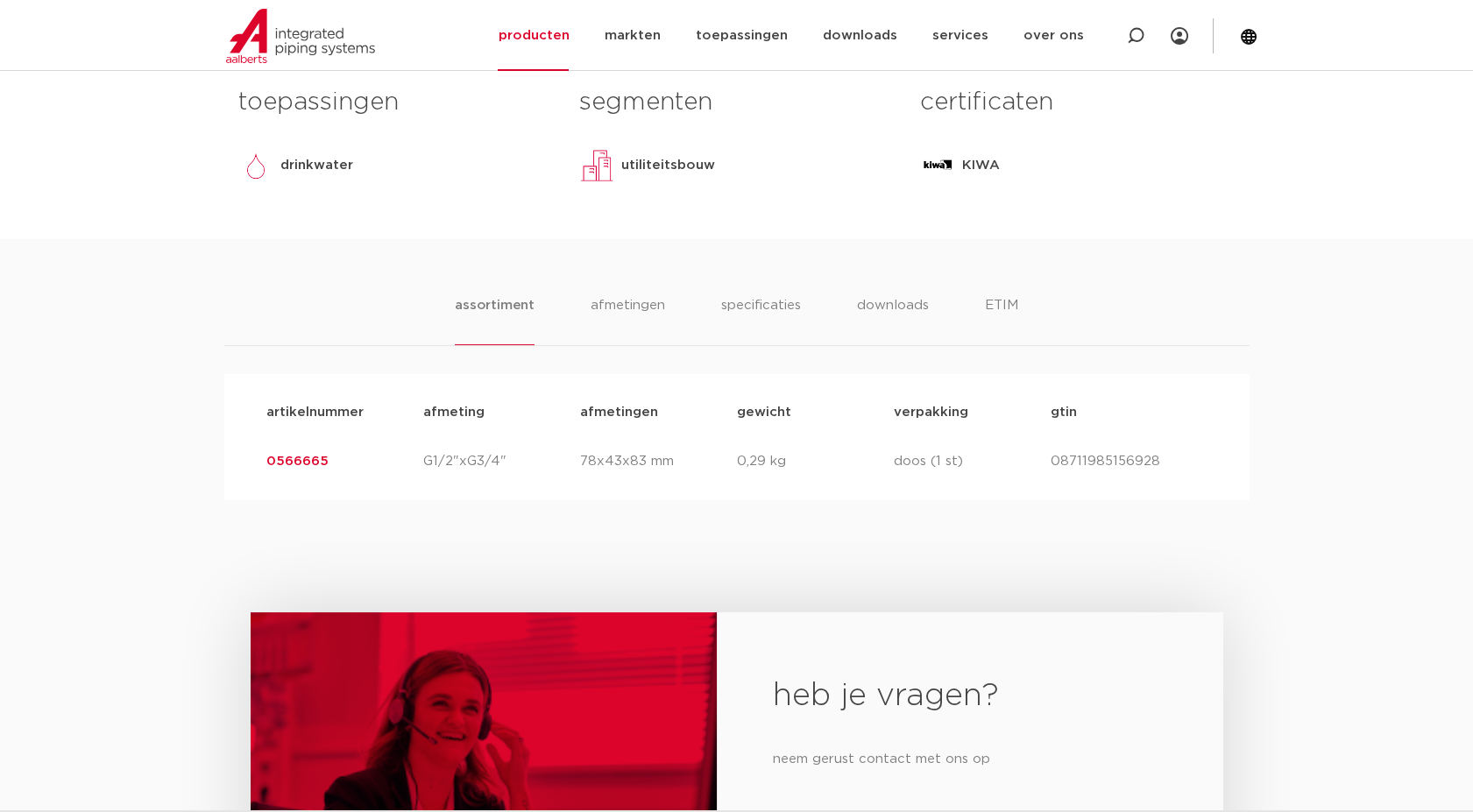
scroll to position [778, 0]
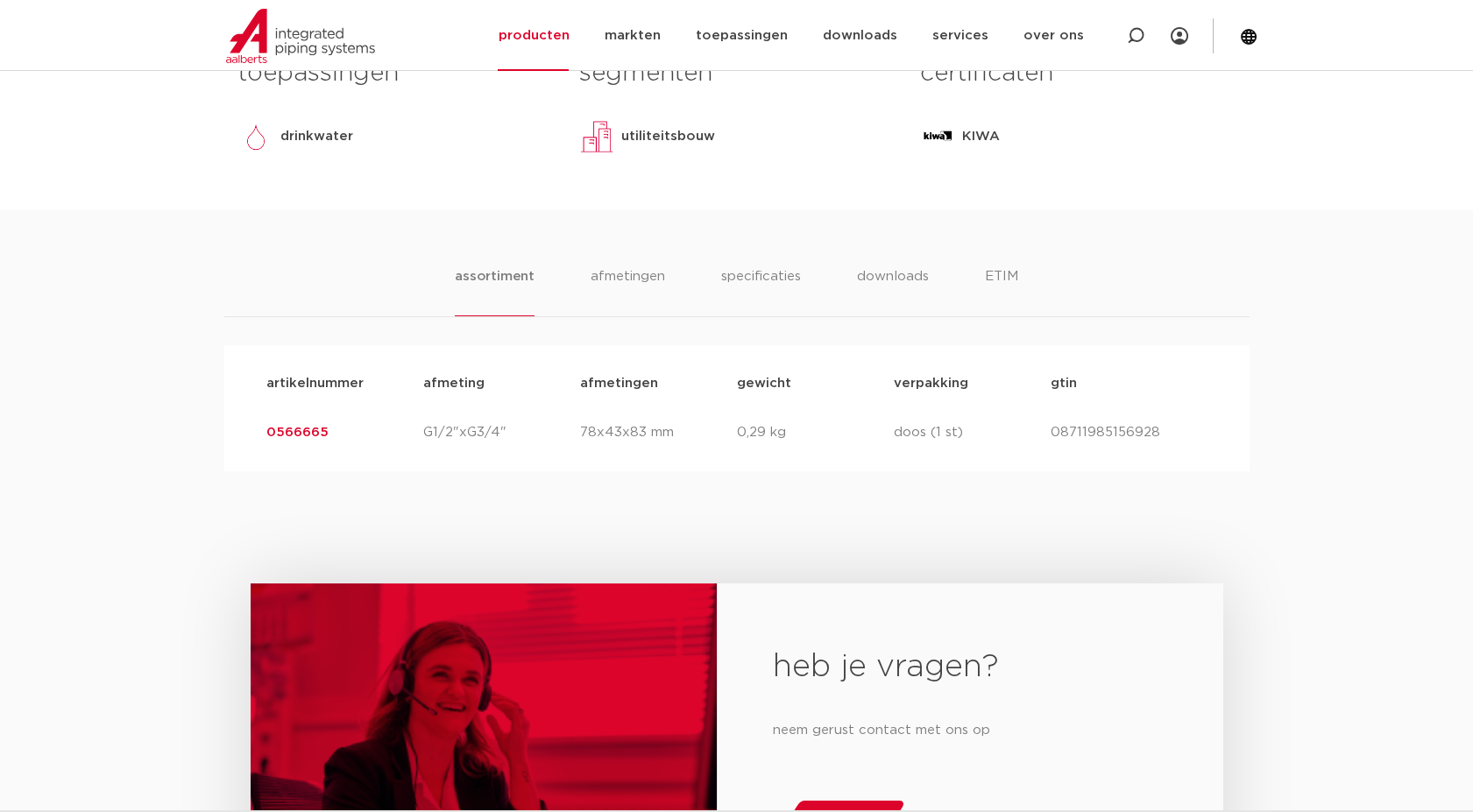
drag, startPoint x: 362, startPoint y: 434, endPoint x: 145, endPoint y: 443, distance: 217.2
click at [145, 443] on div "assortiment [GEOGRAPHIC_DATA] specificaties downloads ETIM assortiment [GEOGRAP…" at bounding box center [736, 341] width 1473 height 261
drag, startPoint x: 145, startPoint y: 443, endPoint x: 297, endPoint y: 436, distance: 152.2
copy link "0566665"
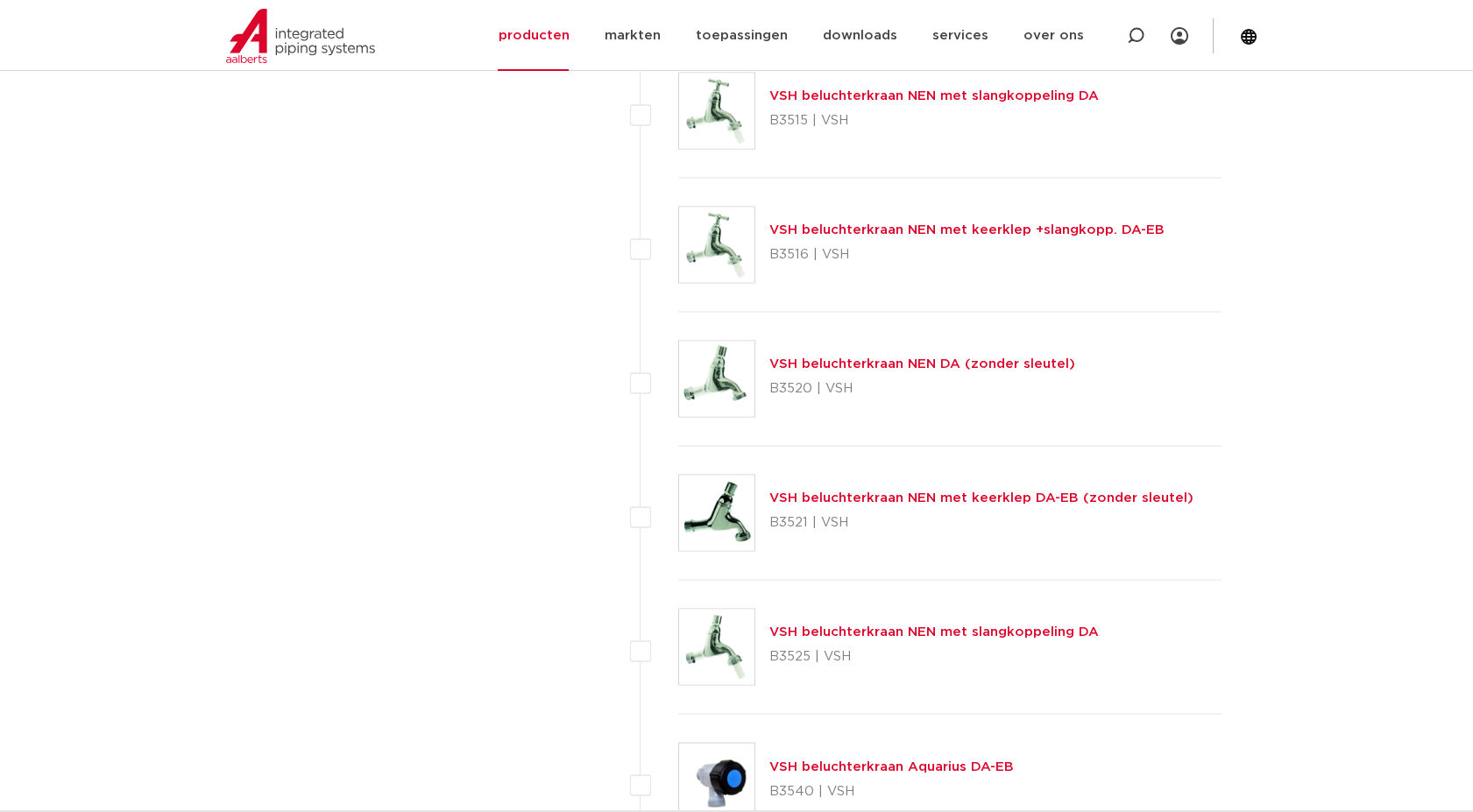
scroll to position [6174, 0]
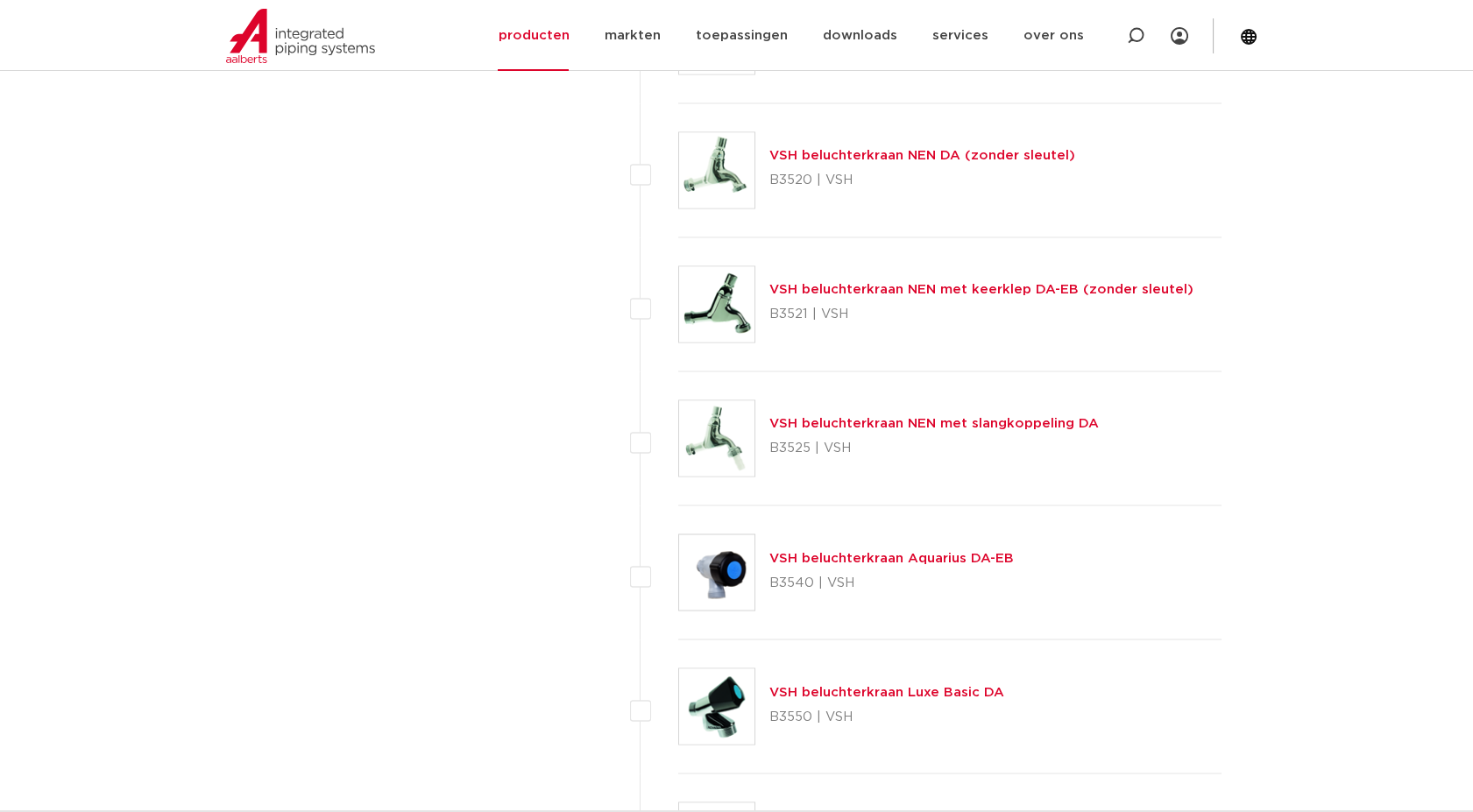
click at [809, 551] on link "VSH beluchterkraan Aquarius DA-EB" at bounding box center [891, 557] width 244 height 13
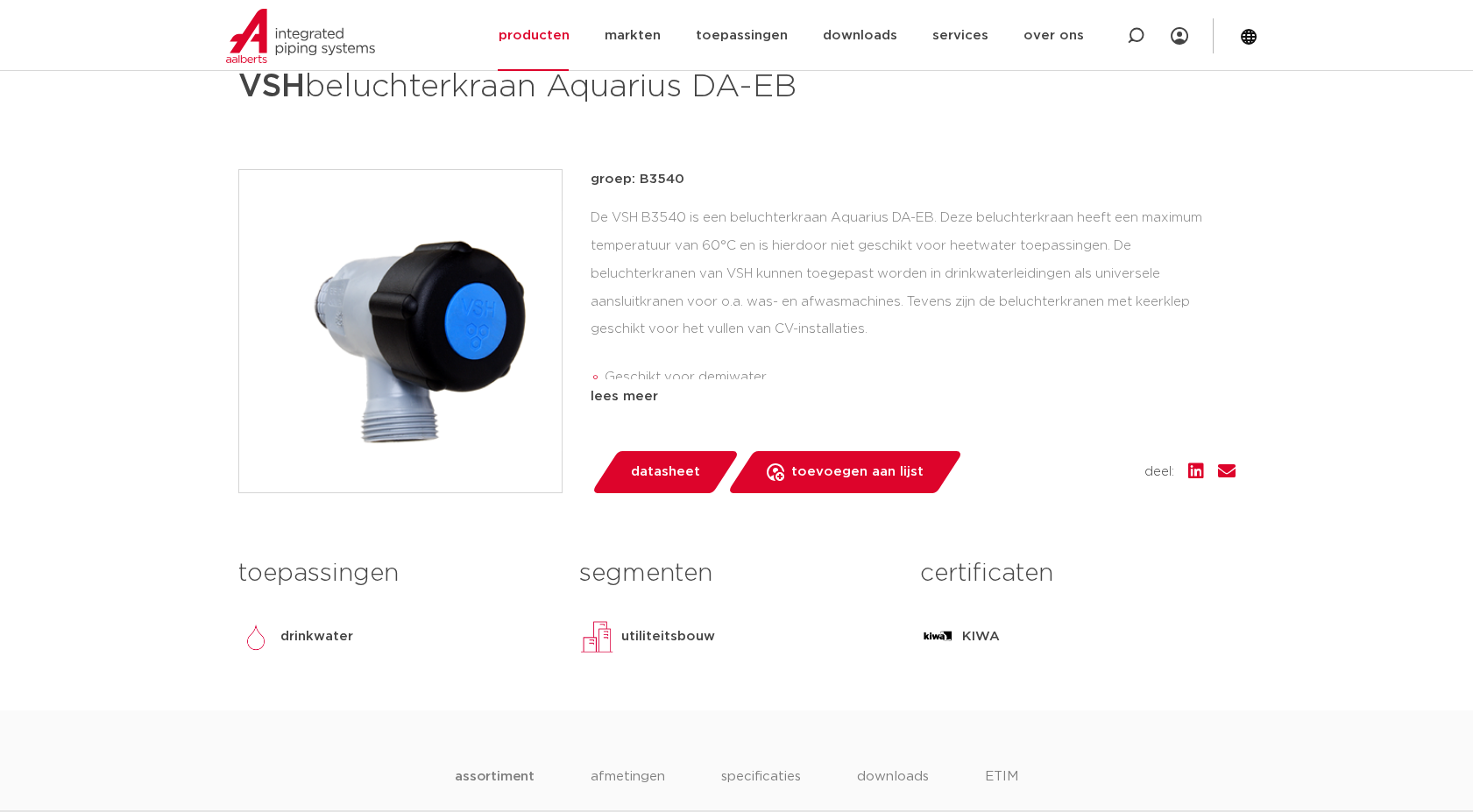
scroll to position [195, 0]
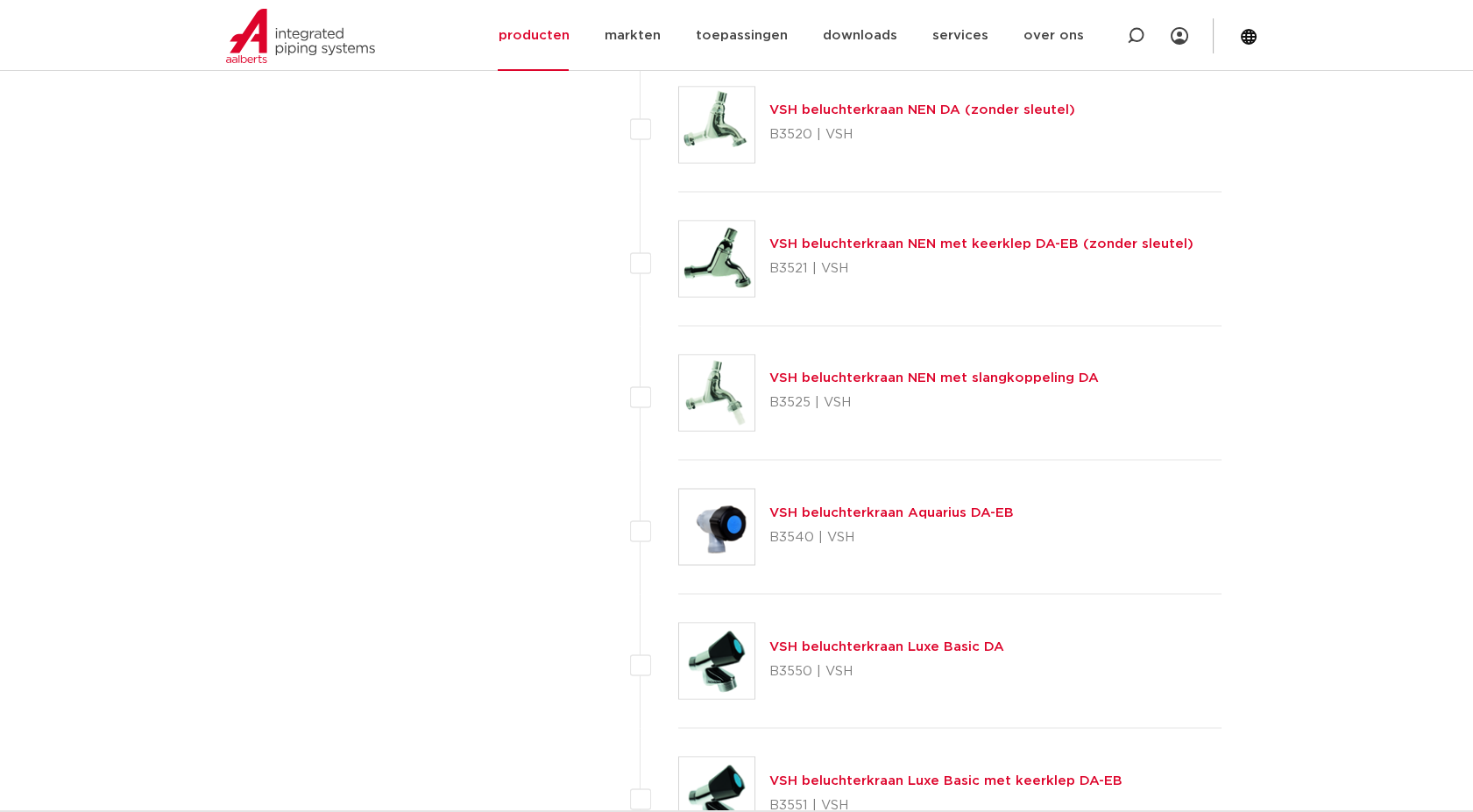
scroll to position [6465, 0]
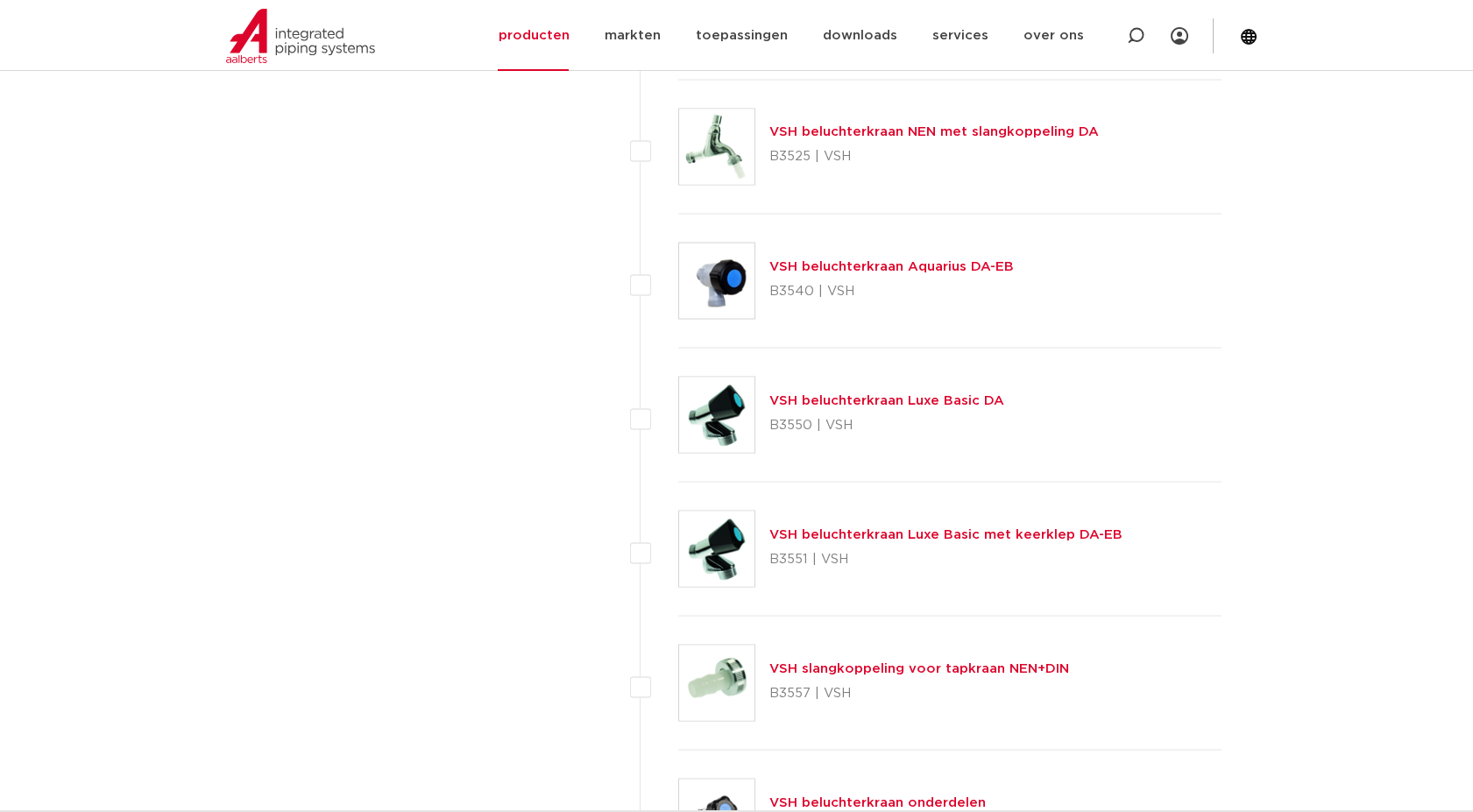
click at [877, 399] on link "VSH beluchterkraan Luxe Basic DA" at bounding box center [886, 399] width 235 height 13
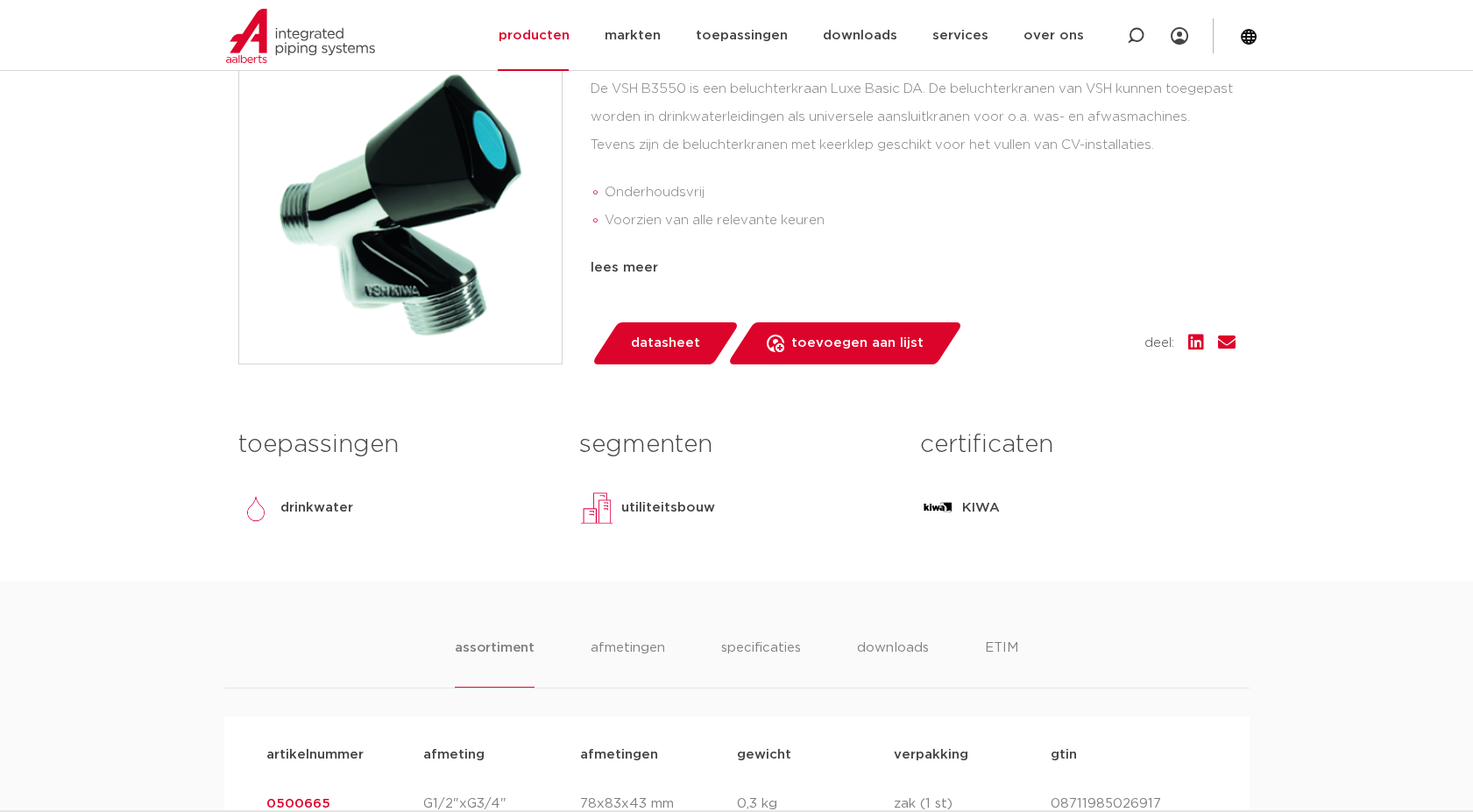
scroll to position [583, 0]
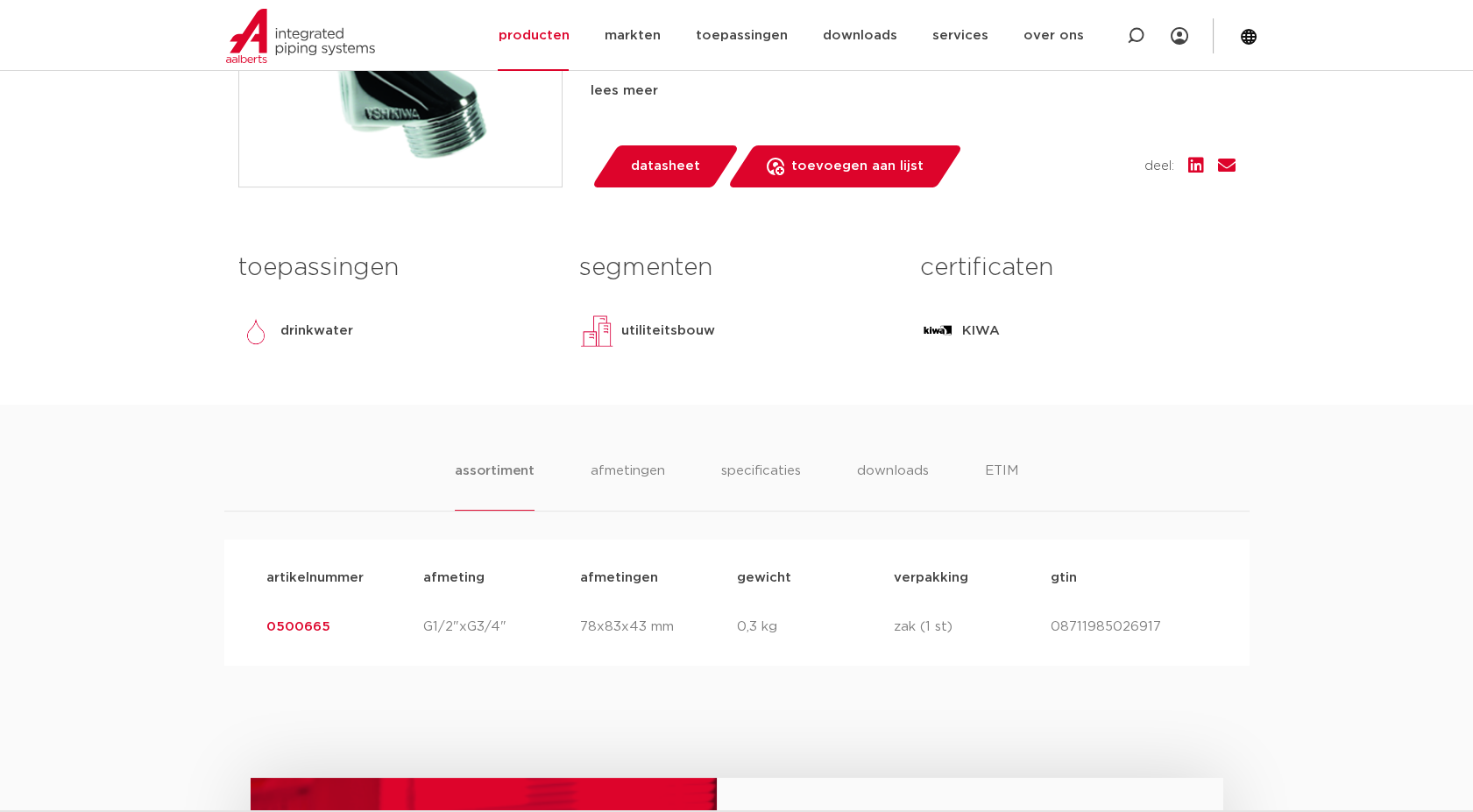
drag, startPoint x: 343, startPoint y: 625, endPoint x: 232, endPoint y: 627, distance: 111.0
click at [232, 627] on div "artikelnummer afmeting [GEOGRAPHIC_DATA] gewicht verpakking gtin artikelnummer …" at bounding box center [736, 603] width 1025 height 127
copy link "0500665"
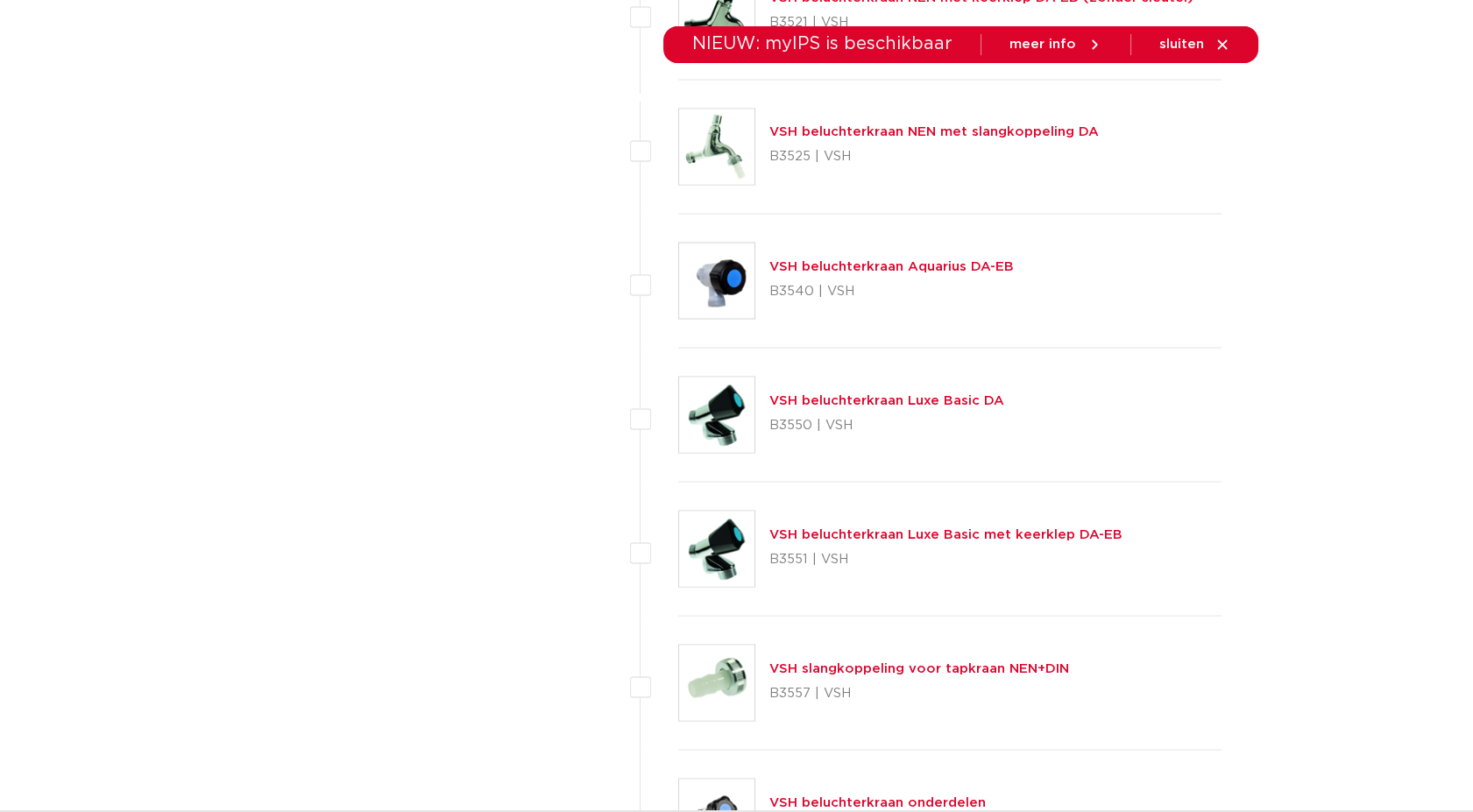
click at [846, 532] on link "VSH beluchterkraan Luxe Basic met keerklep DA-EB" at bounding box center [945, 534] width 353 height 13
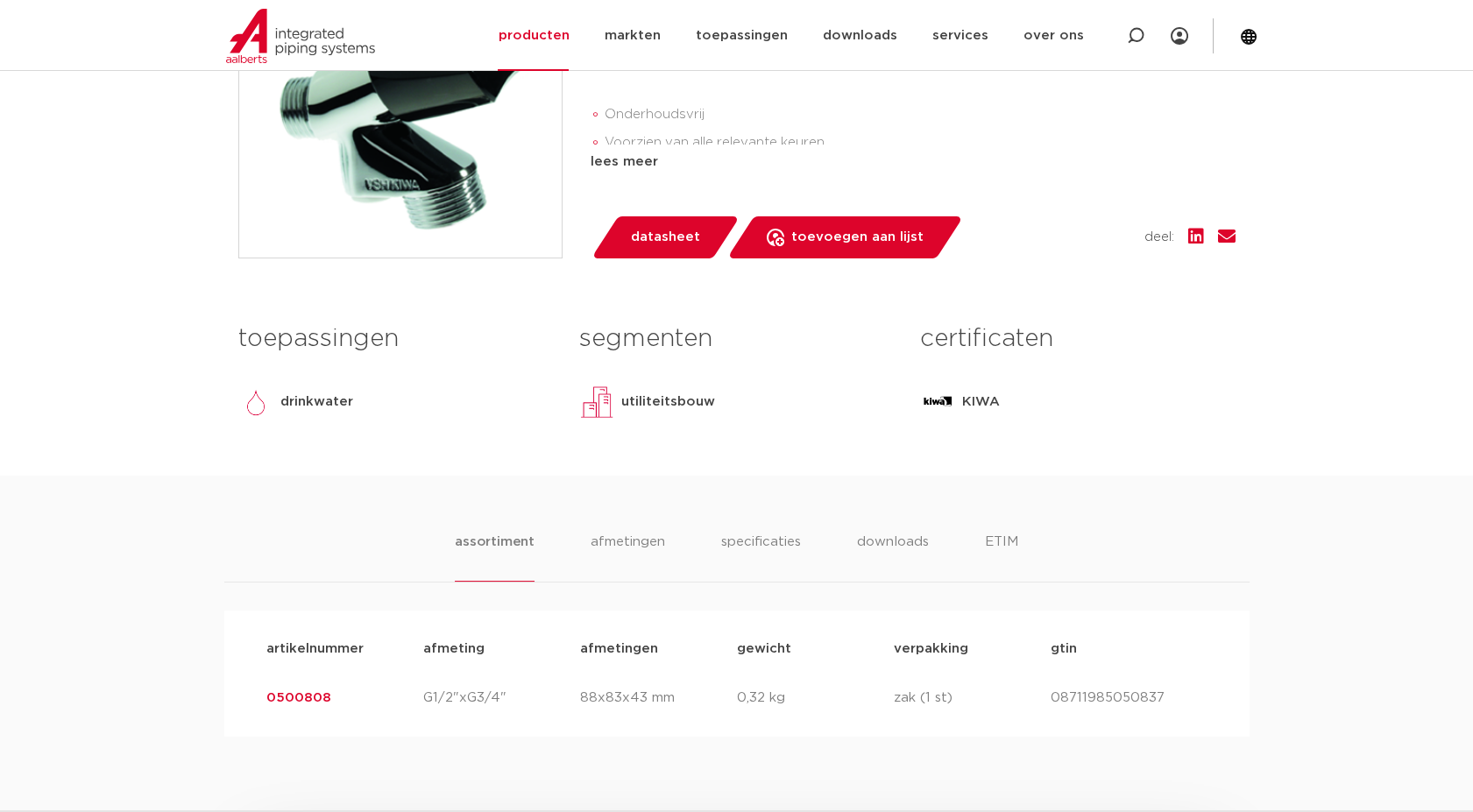
scroll to position [583, 0]
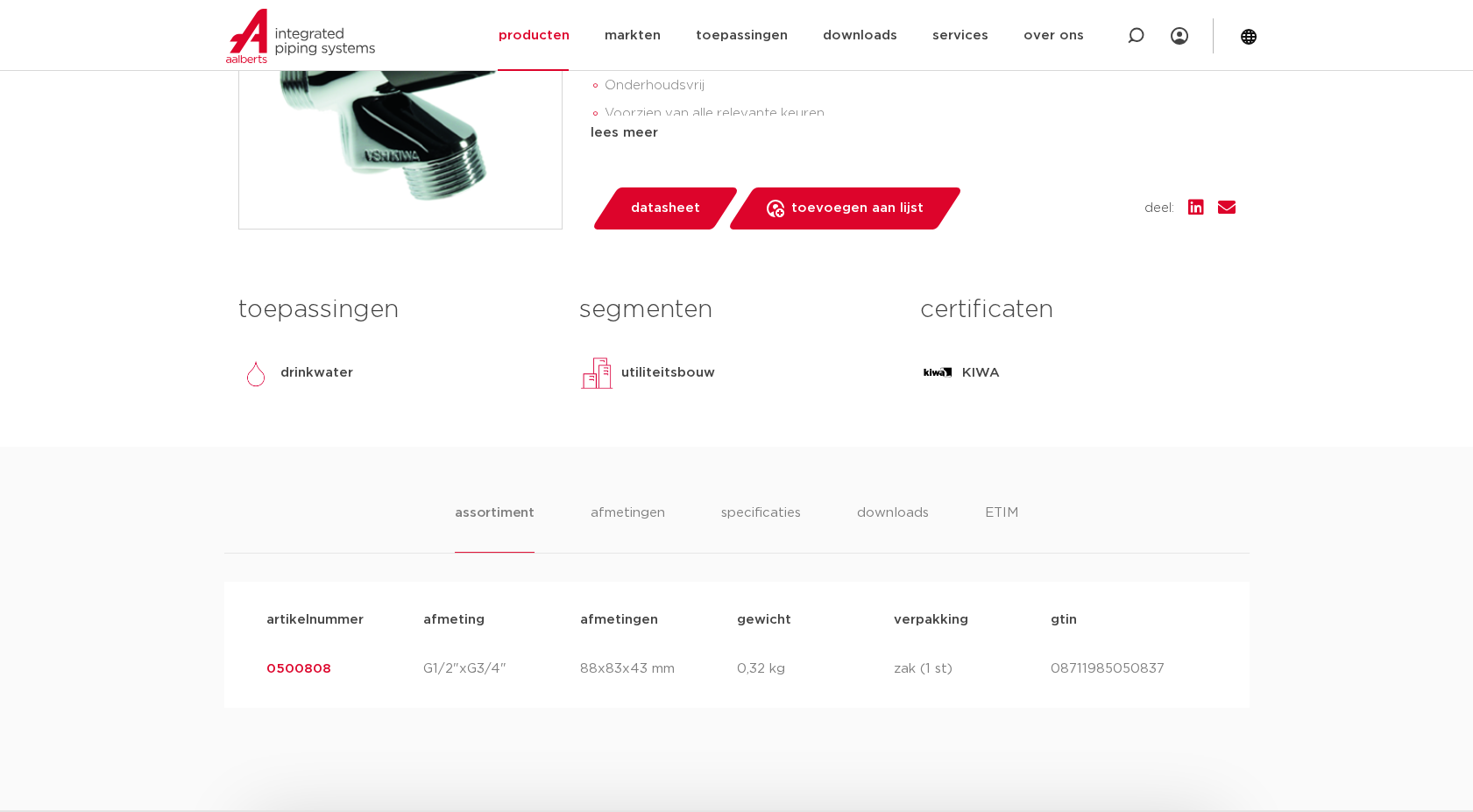
drag, startPoint x: 339, startPoint y: 667, endPoint x: 179, endPoint y: 652, distance: 160.7
click at [179, 652] on div "assortiment [GEOGRAPHIC_DATA] specificaties downloads ETIM assortiment [GEOGRAP…" at bounding box center [736, 577] width 1473 height 261
copy link "0500808"
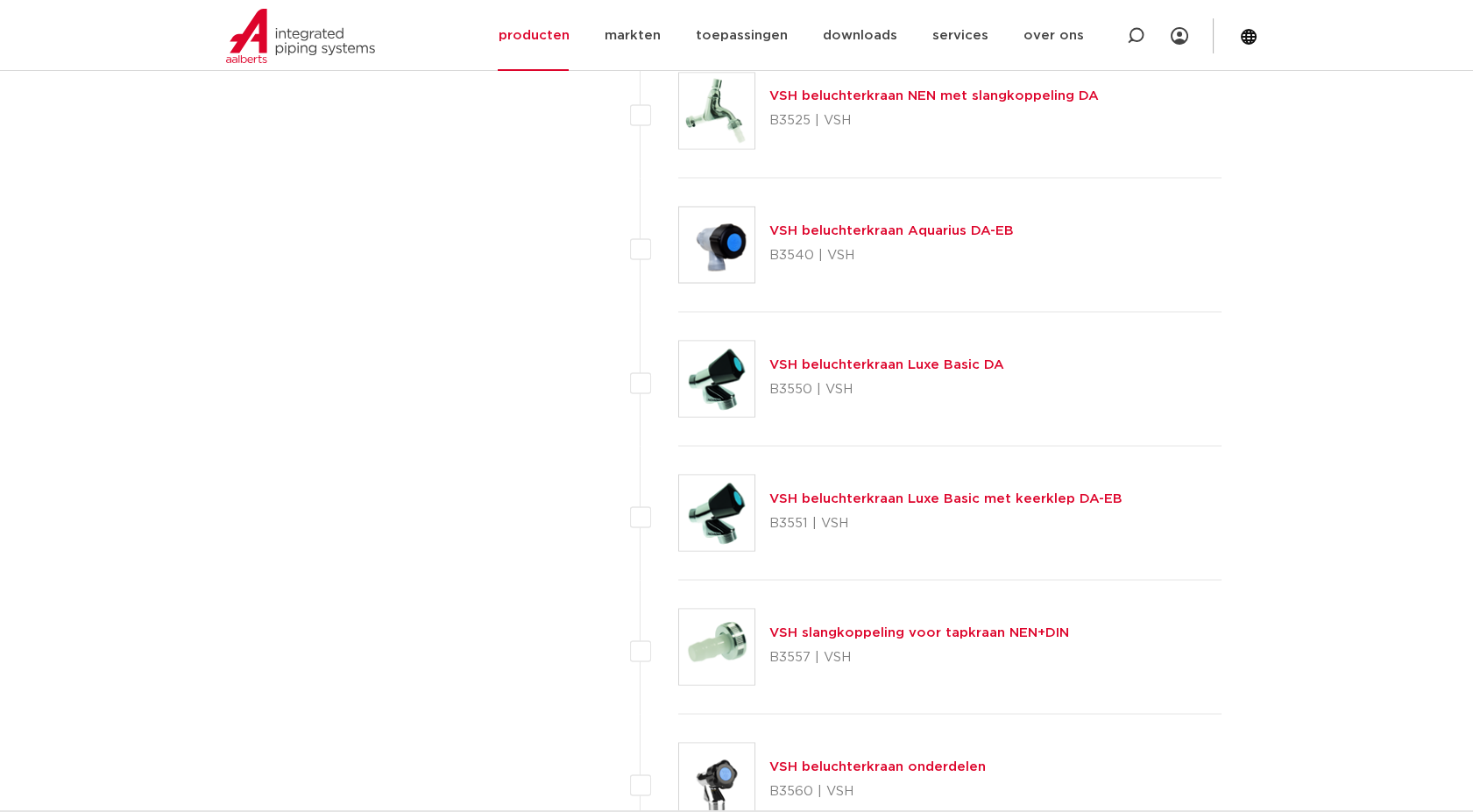
scroll to position [6562, 0]
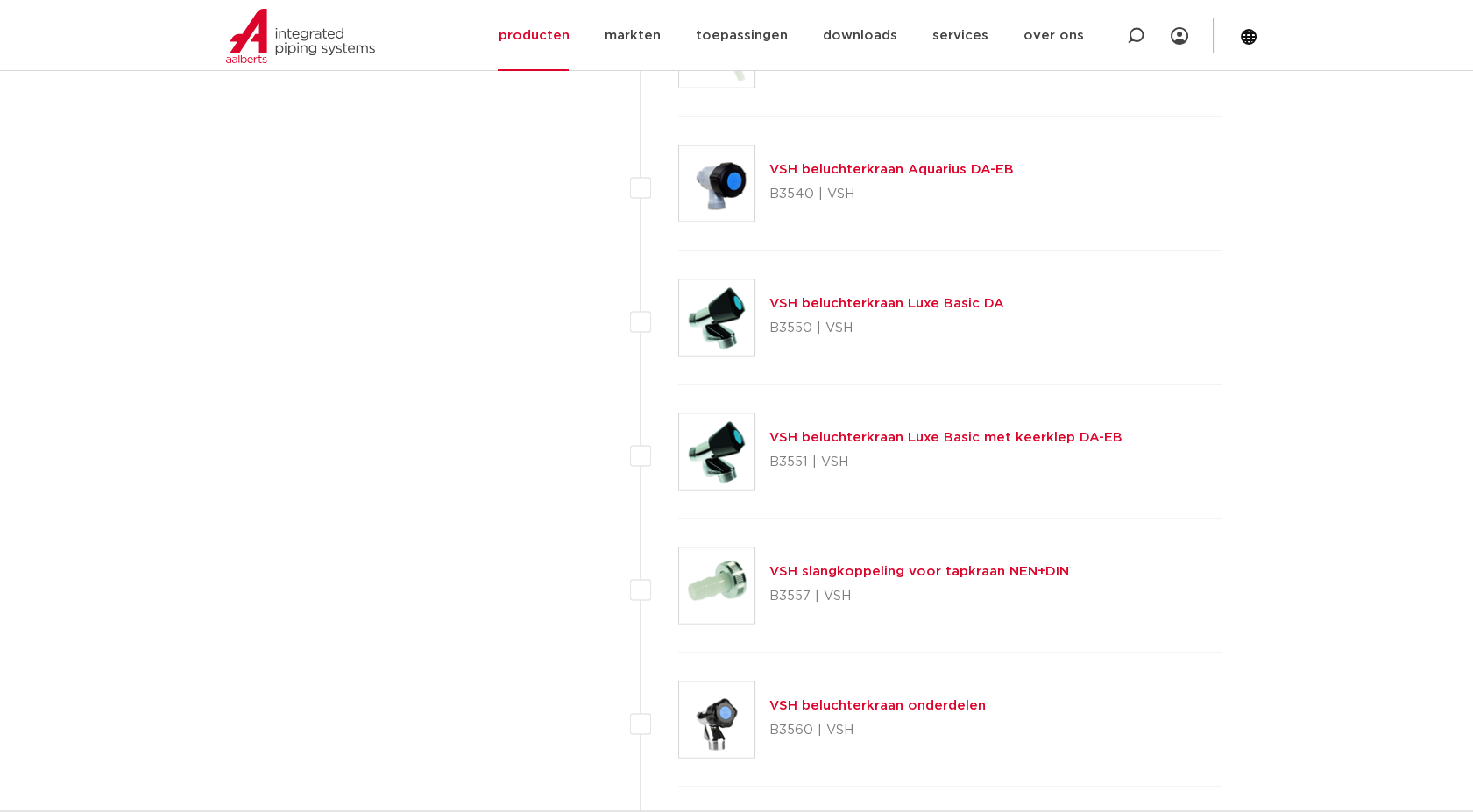
click at [813, 698] on link "VSH beluchterkraan onderdelen" at bounding box center [877, 704] width 216 height 13
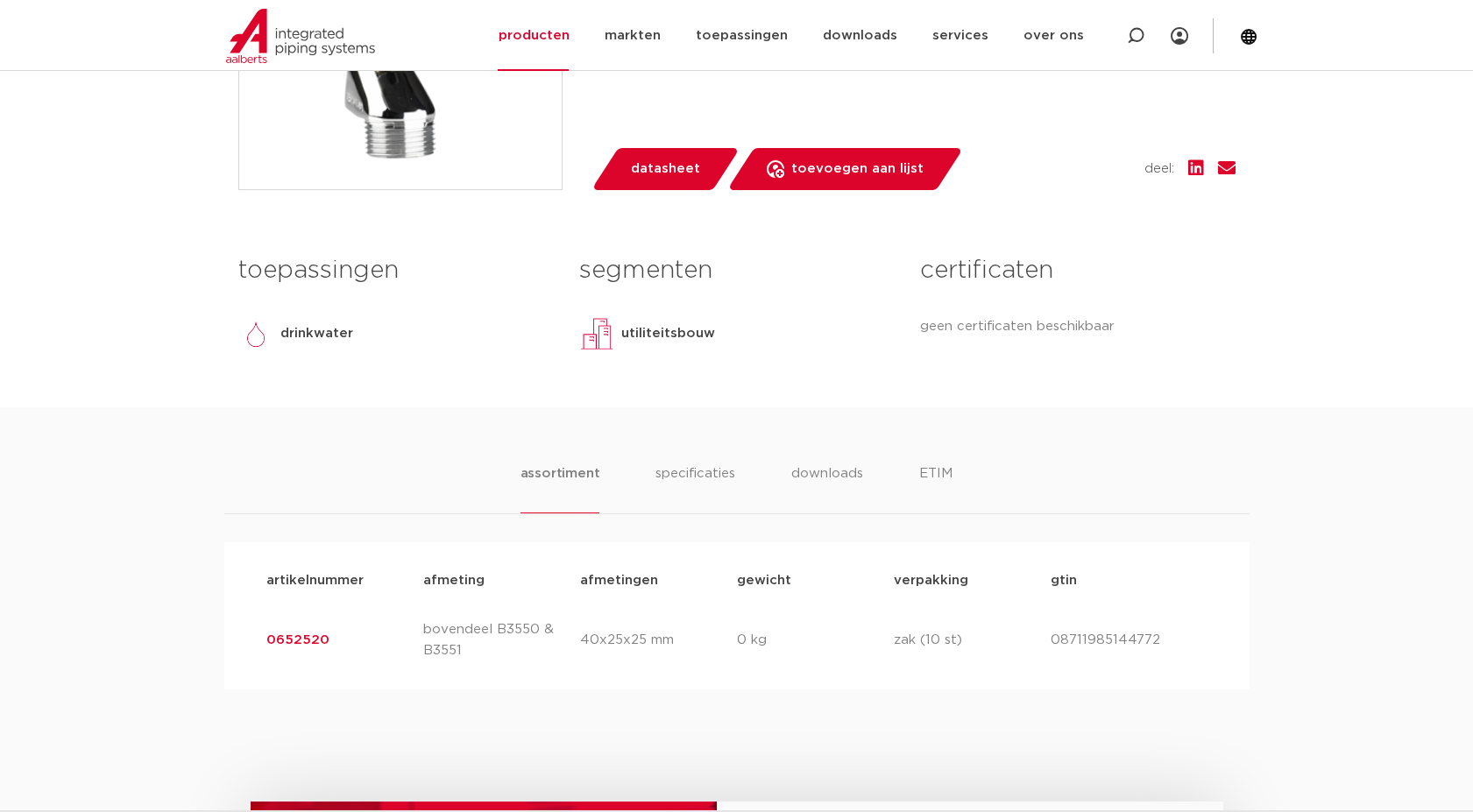
scroll to position [583, 0]
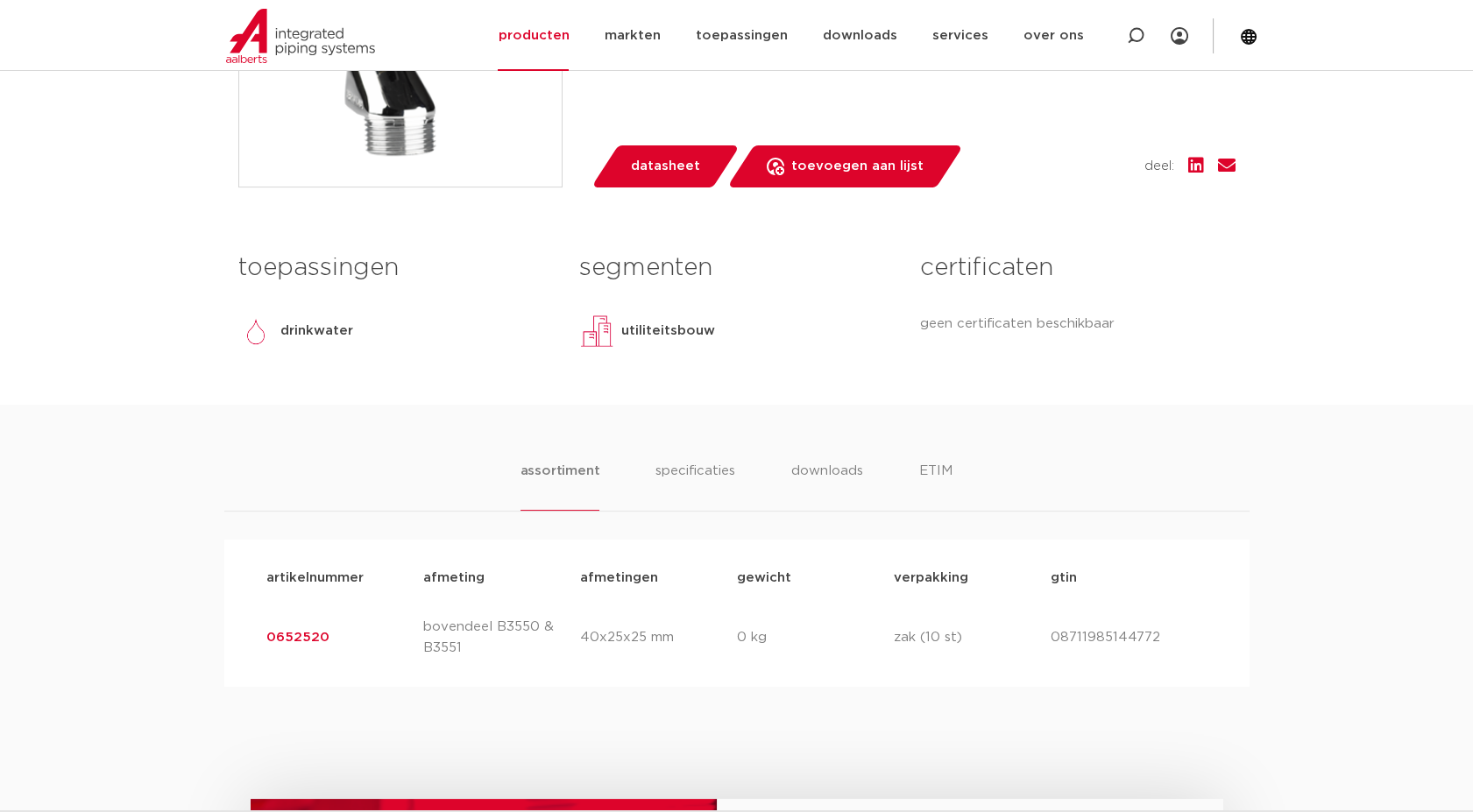
drag, startPoint x: 364, startPoint y: 633, endPoint x: 239, endPoint y: 603, distance: 128.5
click at [239, 603] on div "artikelnummer afmeting afmetingen gewicht verpakking gtin artikelnummer 0652520…" at bounding box center [736, 612] width 1025 height 147
copy link "0652520"
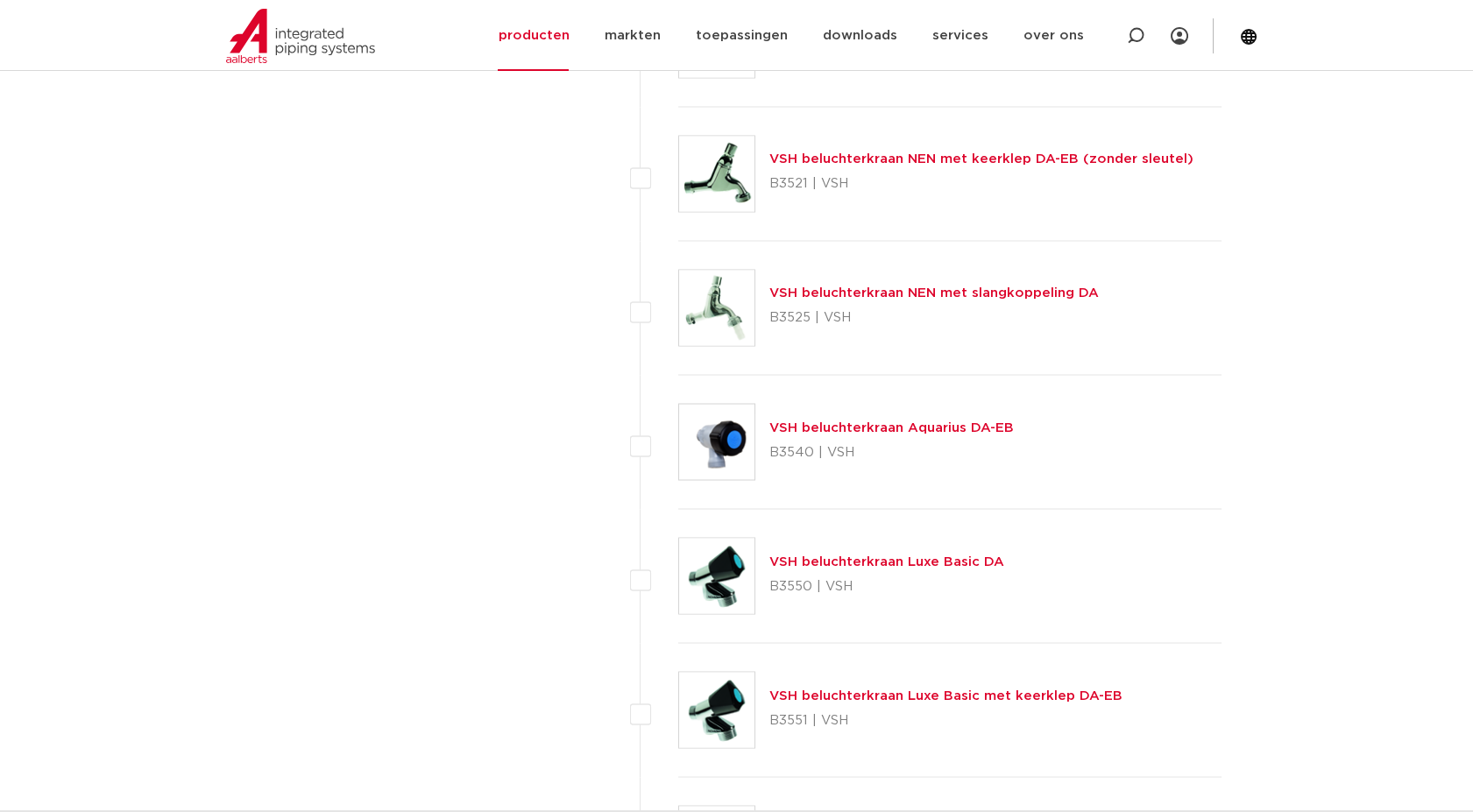
scroll to position [6270, 0]
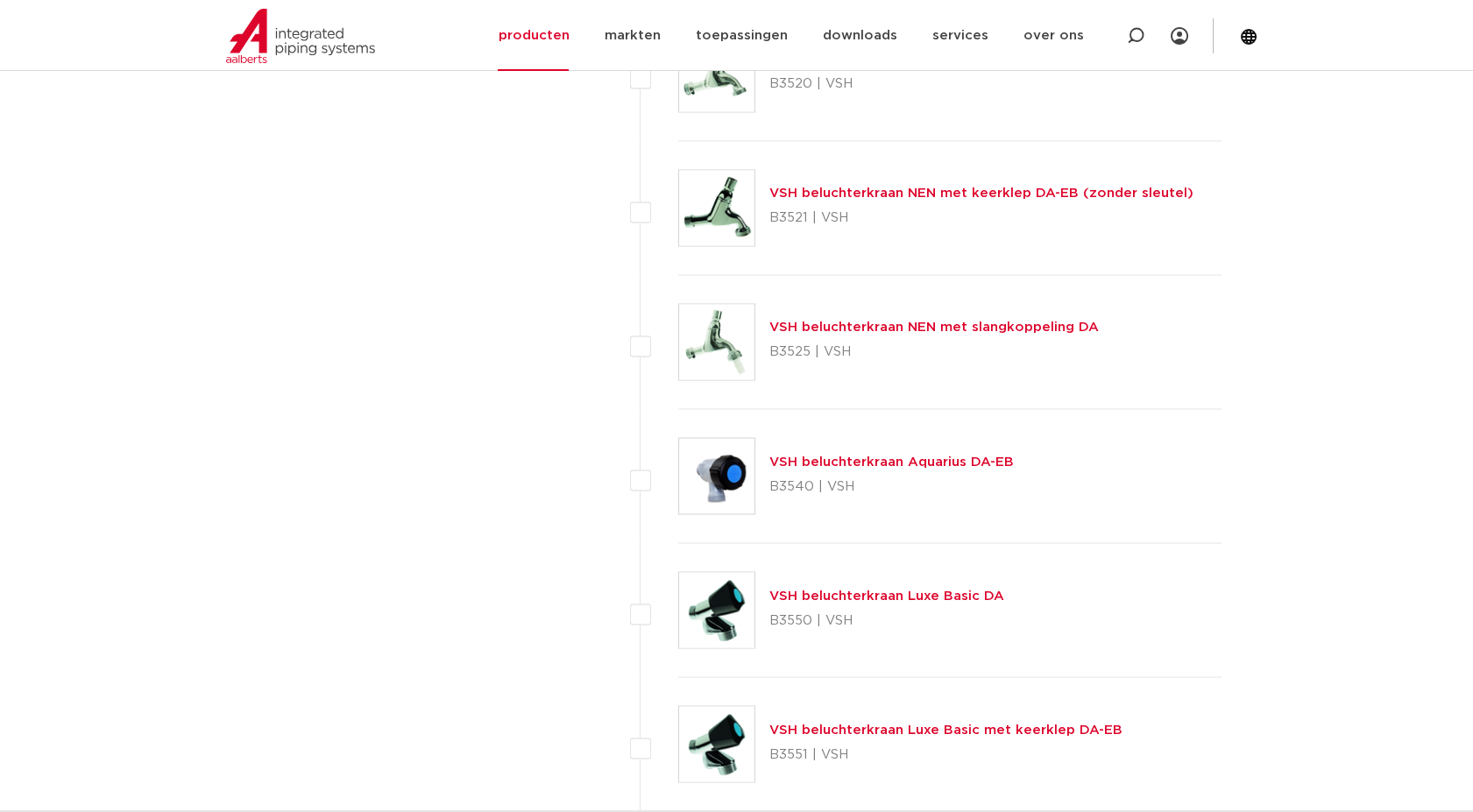
click at [850, 455] on link "VSH beluchterkraan Aquarius DA-EB" at bounding box center [891, 461] width 244 height 13
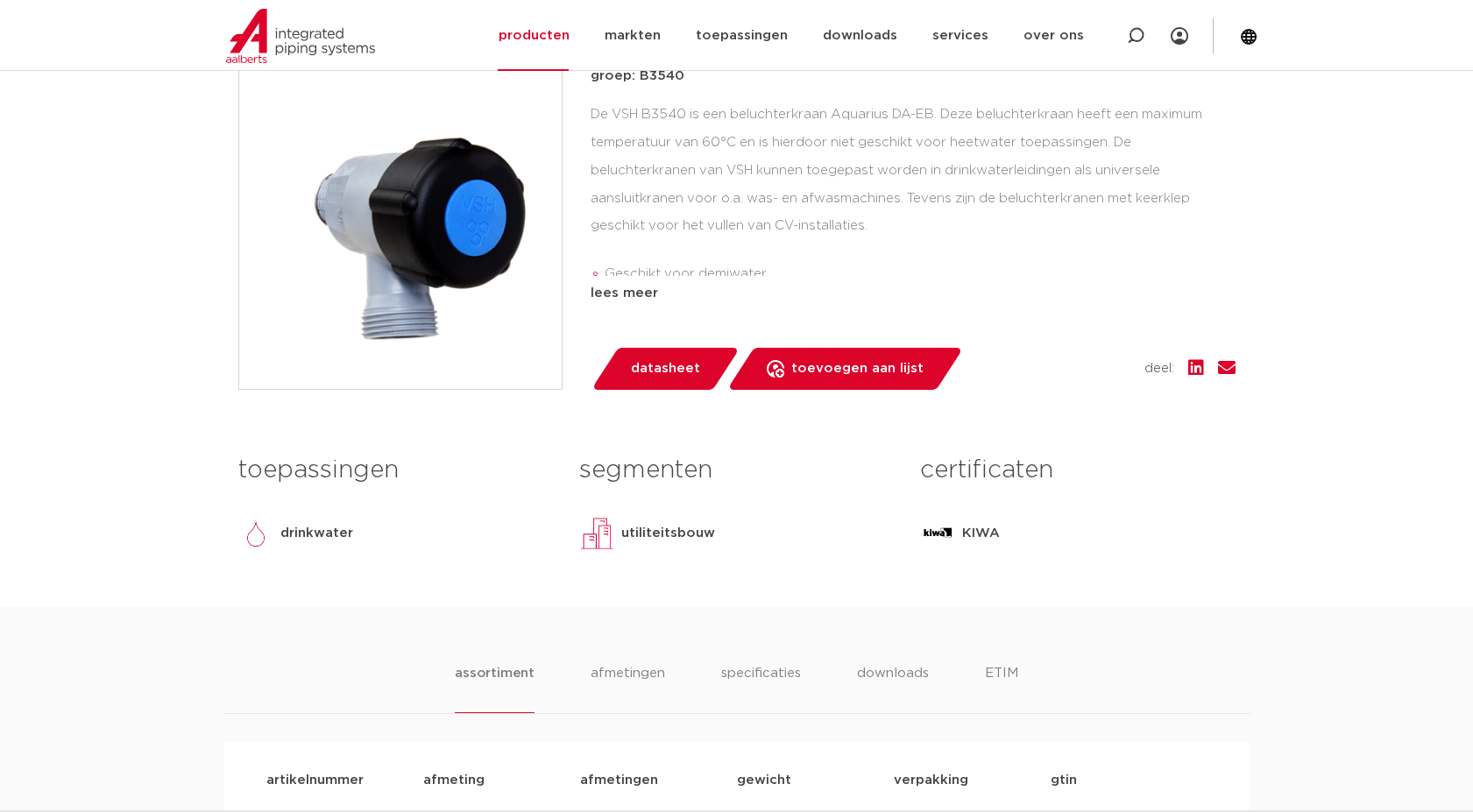
scroll to position [681, 0]
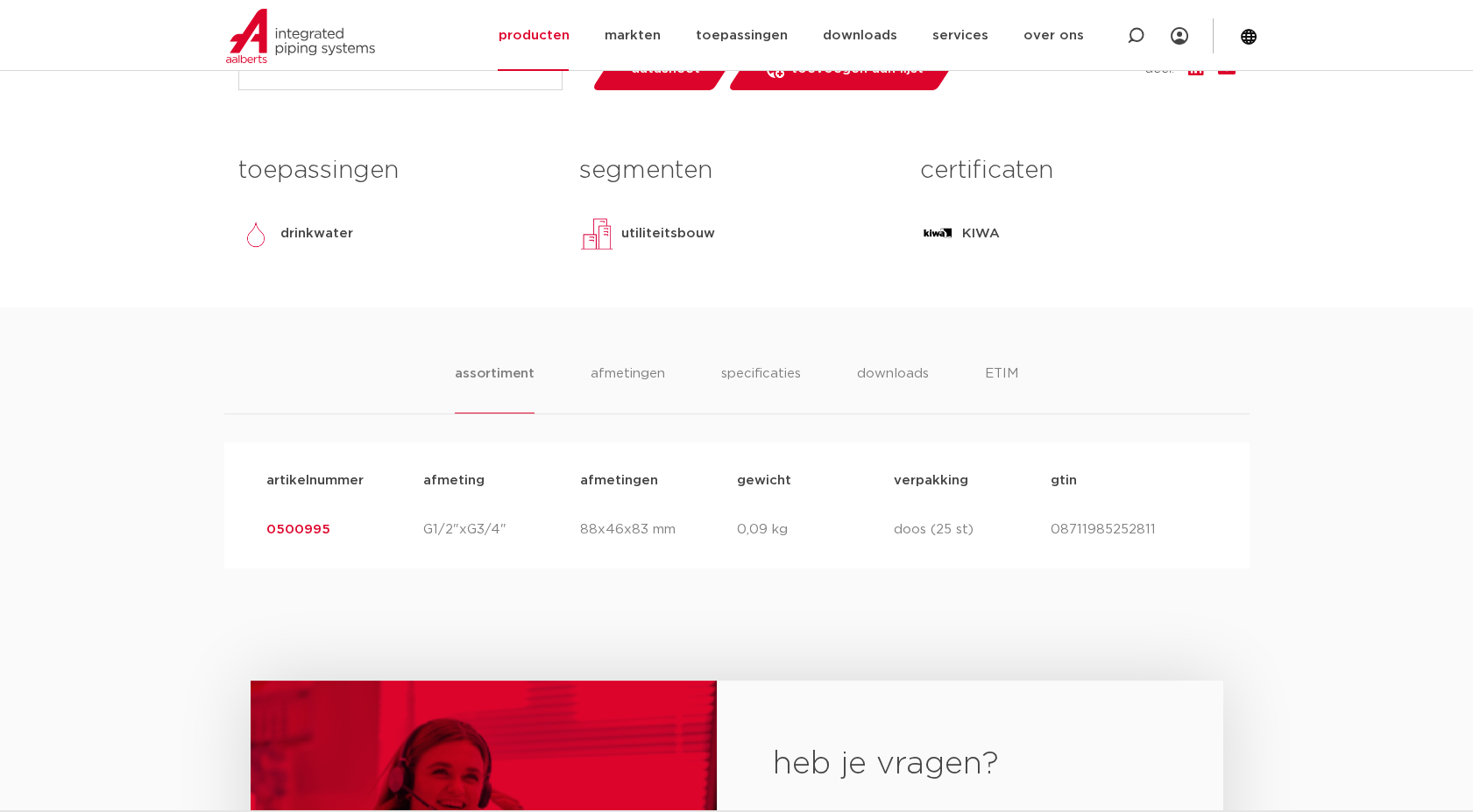
drag, startPoint x: 340, startPoint y: 537, endPoint x: 162, endPoint y: 528, distance: 178.2
click at [162, 528] on div "assortiment [GEOGRAPHIC_DATA] specificaties downloads ETIM assortiment [GEOGRAP…" at bounding box center [736, 438] width 1473 height 261
copy link "0500995"
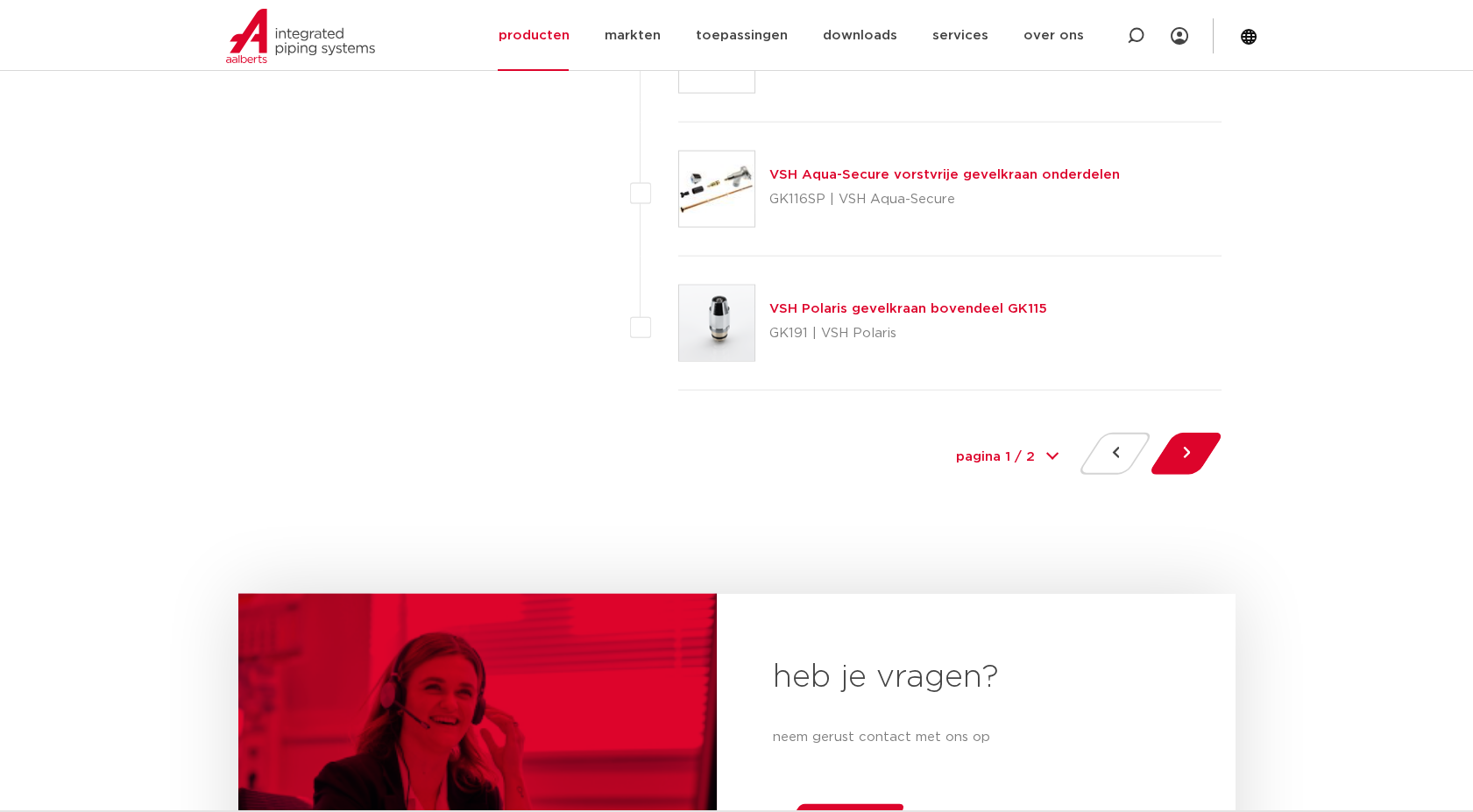
scroll to position [8022, 0]
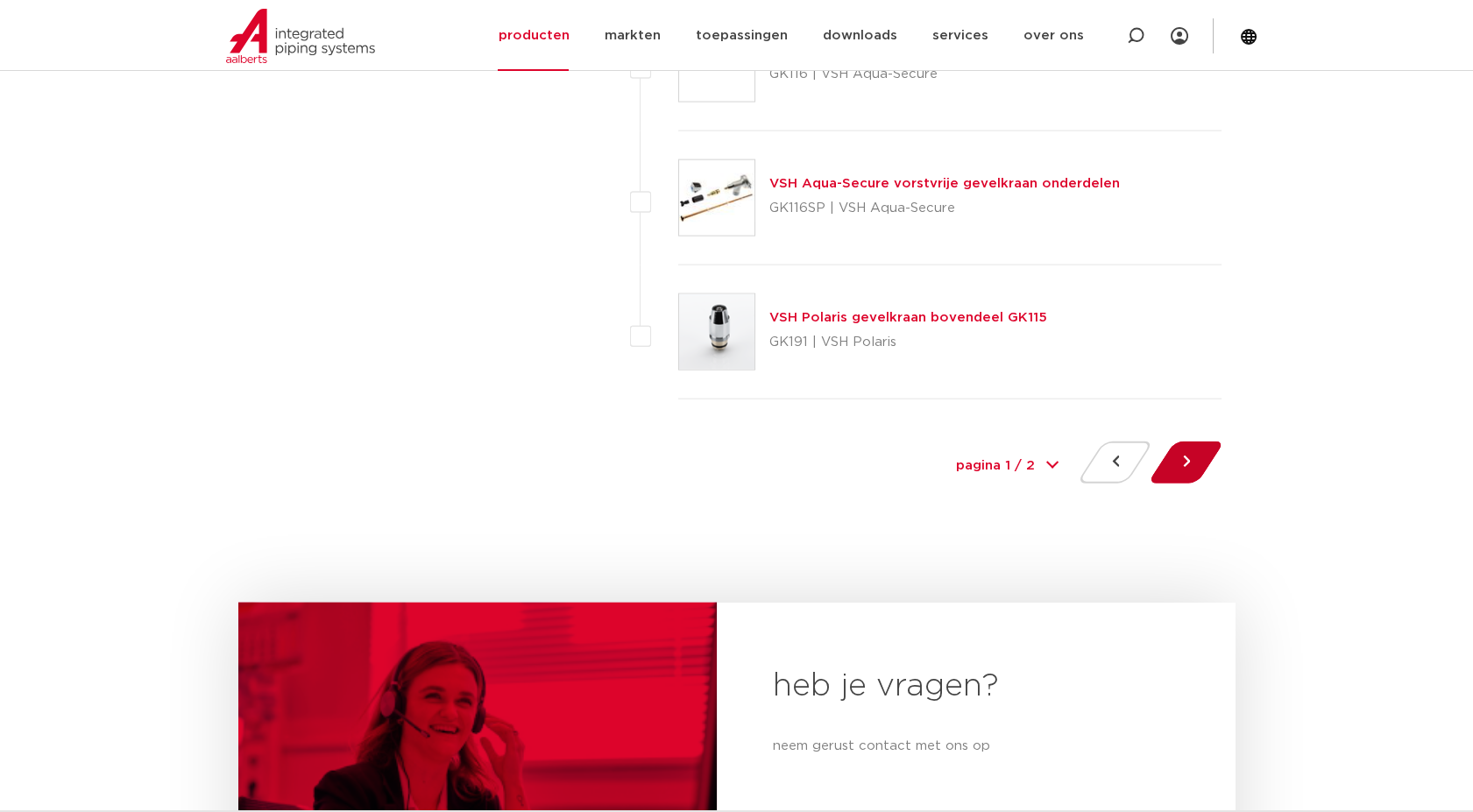
click at [1169, 465] on button at bounding box center [1185, 461] width 50 height 42
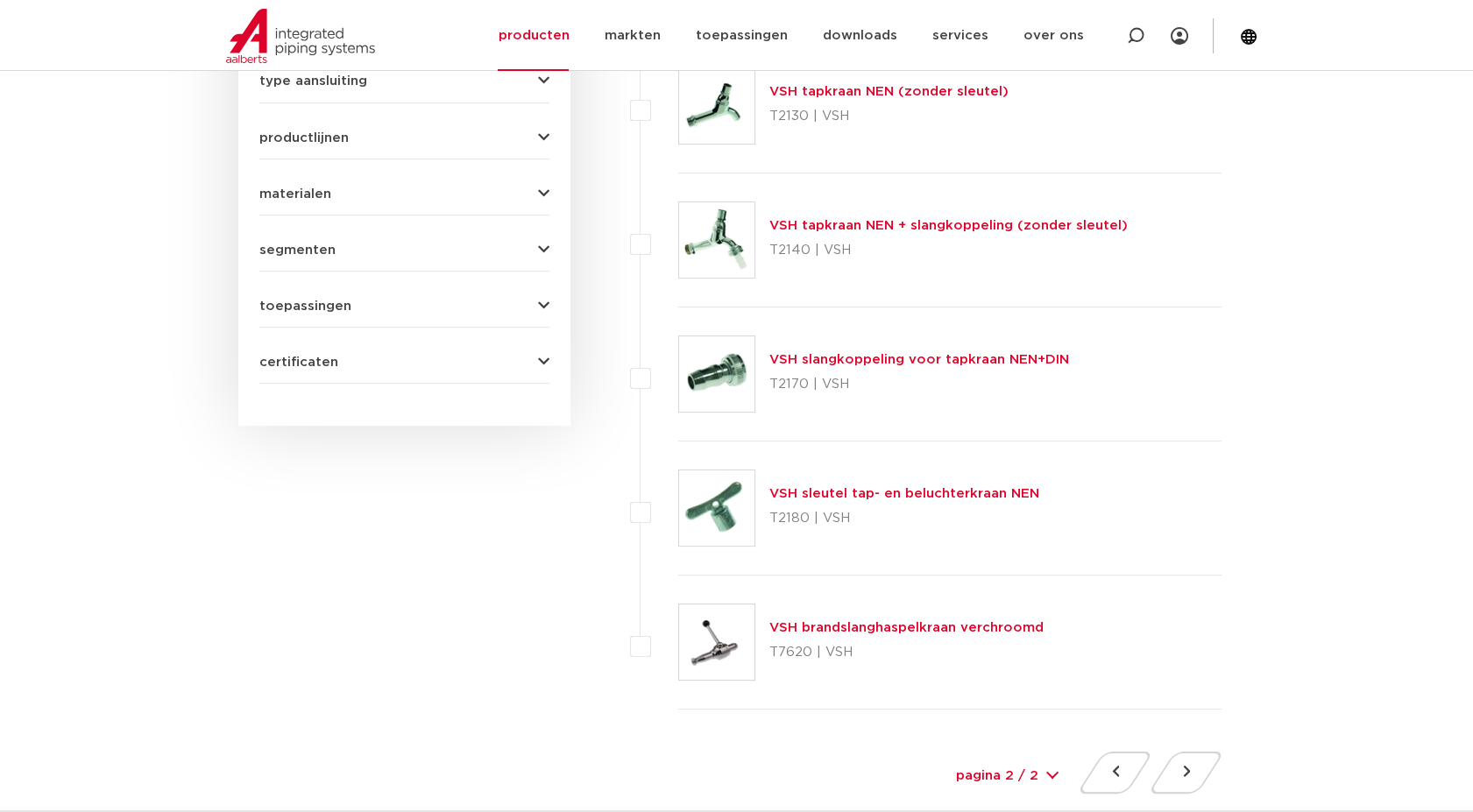
scroll to position [1362, 0]
